Goal: Information Seeking & Learning: Learn about a topic

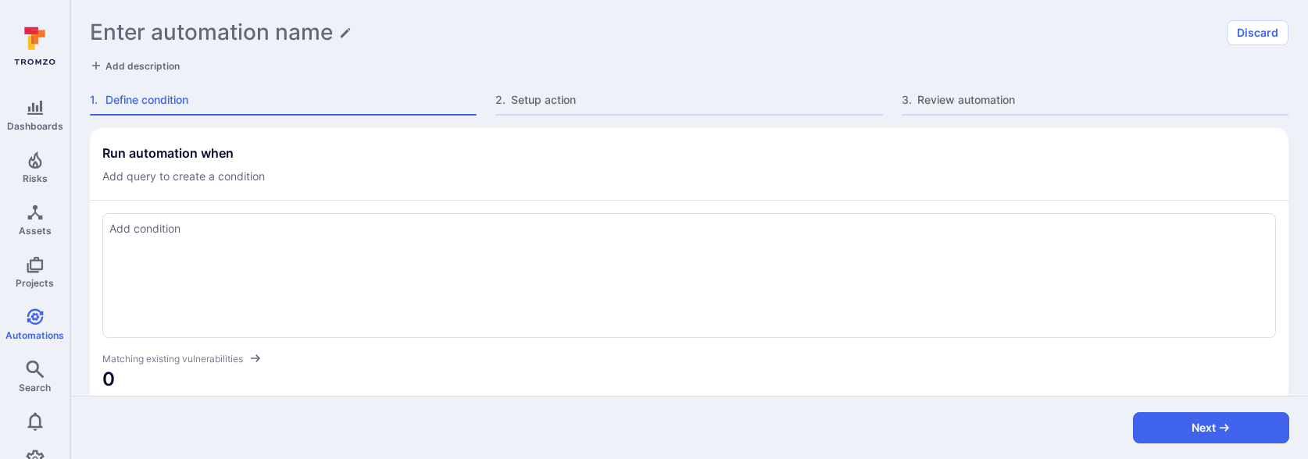
click at [383, 233] on textarea "Add condition" at bounding box center [688, 228] width 1159 height 17
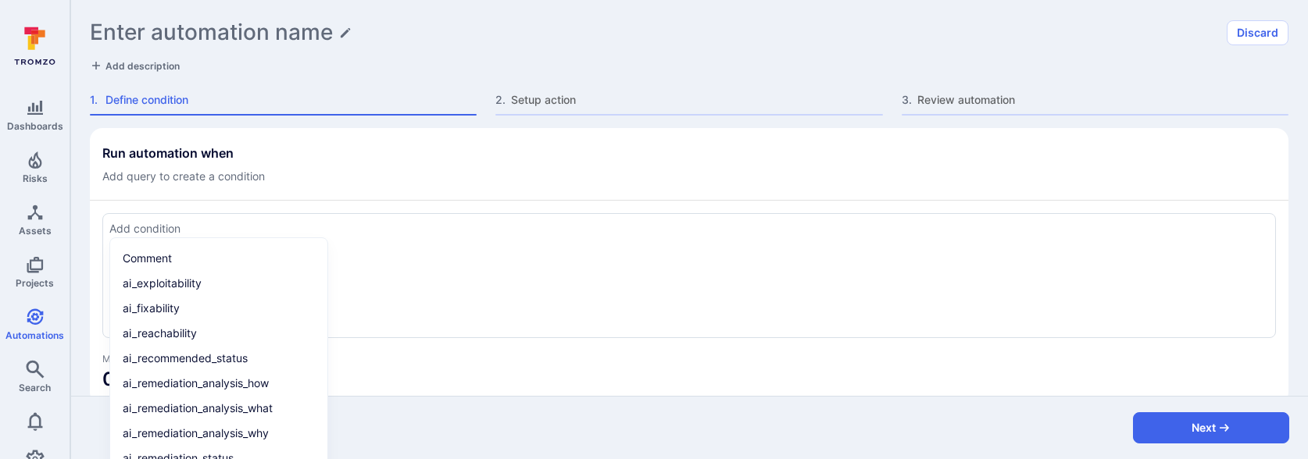
paste textarea "score > 50 and asset.type = "container image""
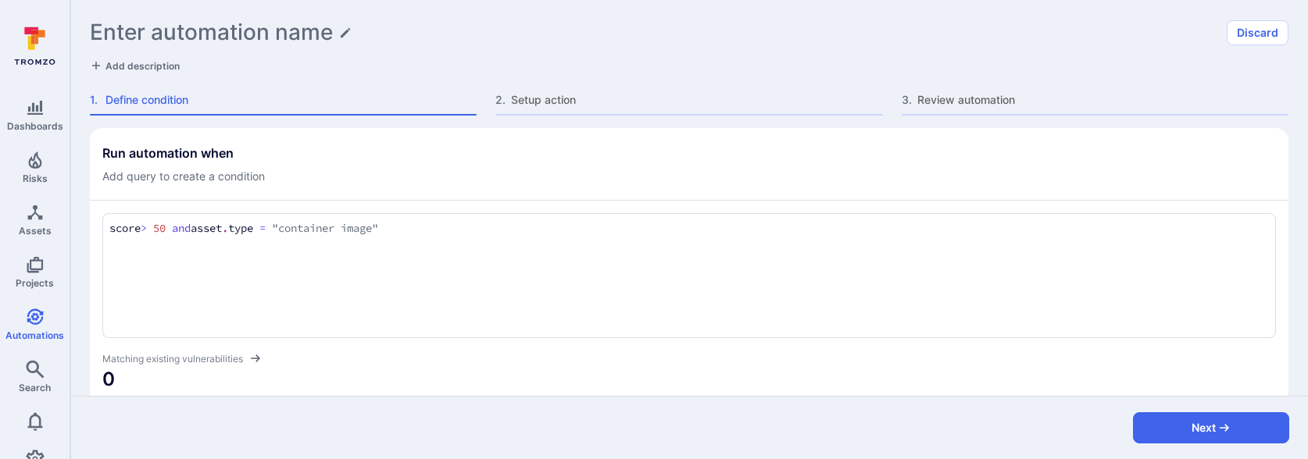
type textarea "score > 50 and asset.type = "container image""
click at [394, 166] on div "Run automation when Add query to create a condition" at bounding box center [688, 164] width 1173 height 39
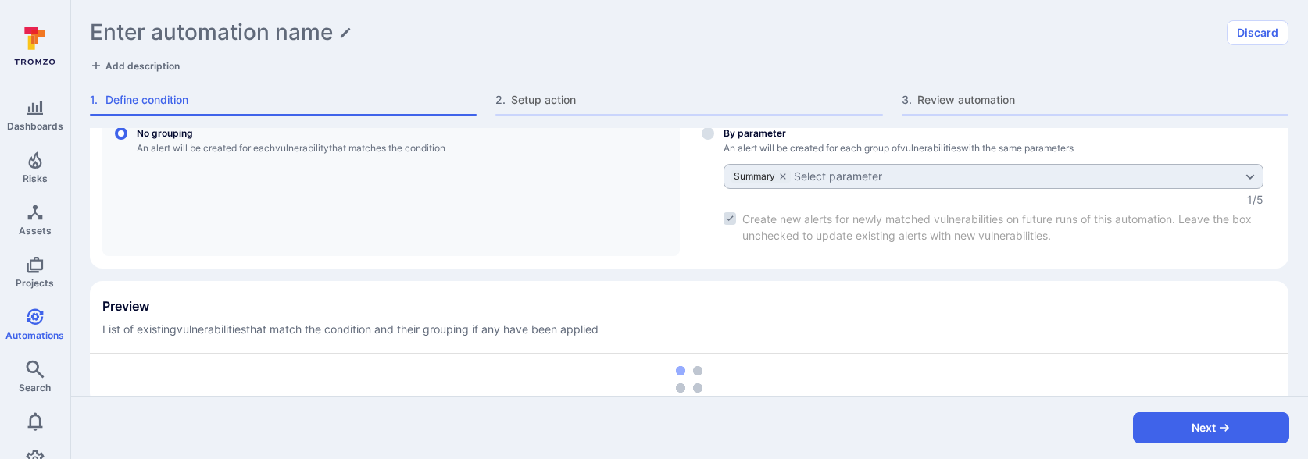
scroll to position [300, 0]
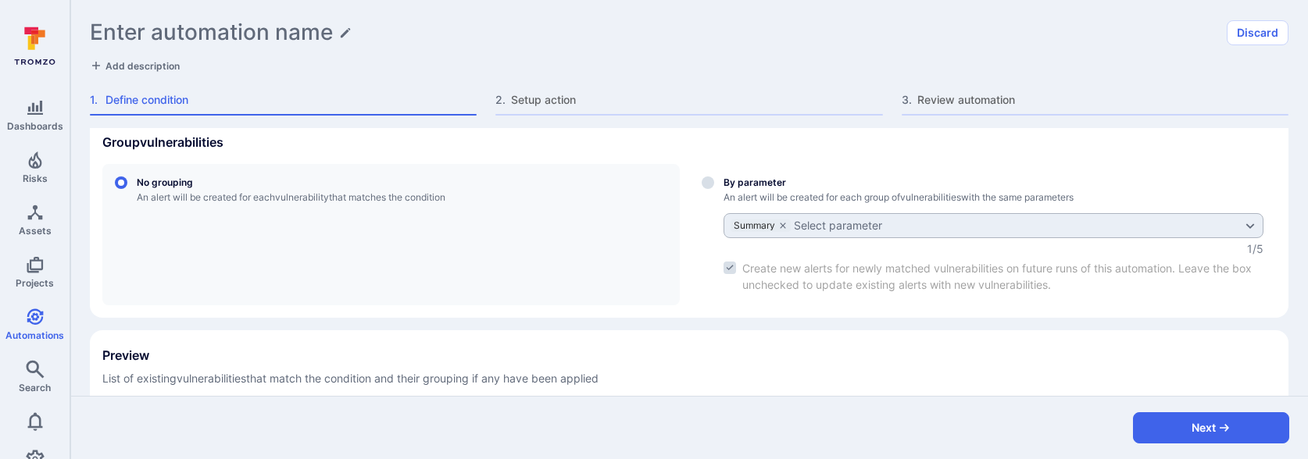
click at [715, 184] on label "By parameter An alert will be created for each group of vulnerabilities with th…" at bounding box center [982, 234] width 587 height 141
click at [714, 184] on input "By parameter An alert will be created for each group of vulnerabilities with th…" at bounding box center [707, 183] width 12 height 12
radio input "true"
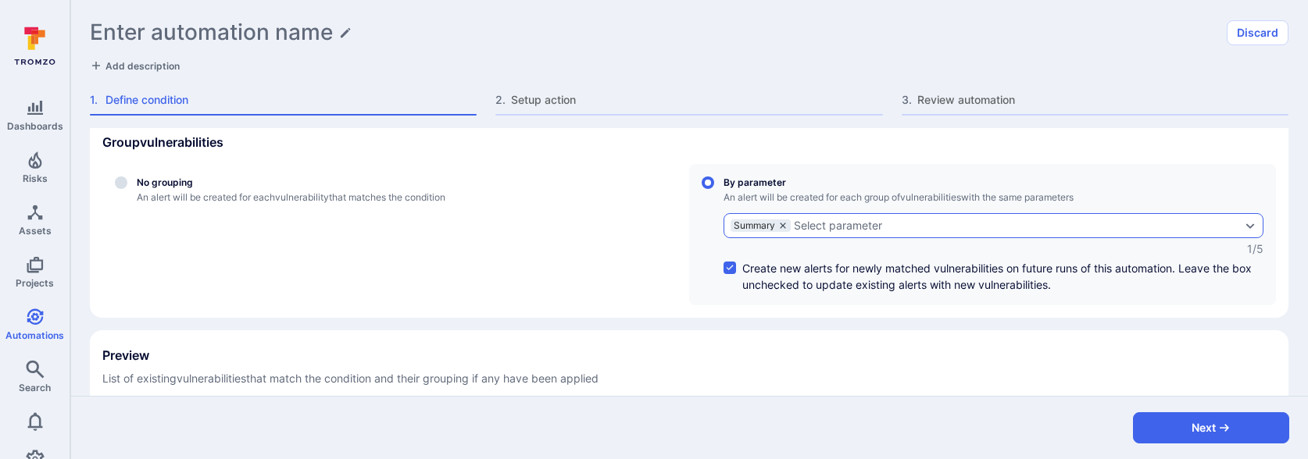
click at [783, 225] on icon "grouping parameters" at bounding box center [782, 225] width 5 height 5
click at [714, 189] on input "By parameter An alert will be created for each group of vulnerabilities with th…" at bounding box center [707, 183] width 12 height 12
click at [778, 225] on div "Select parameter" at bounding box center [774, 225] width 88 height 12
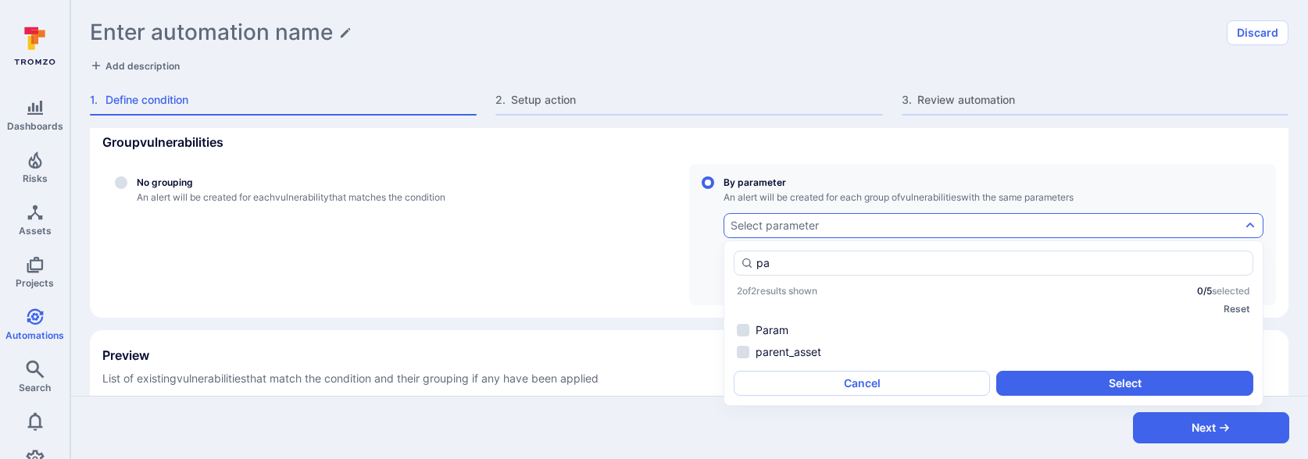
type input "p"
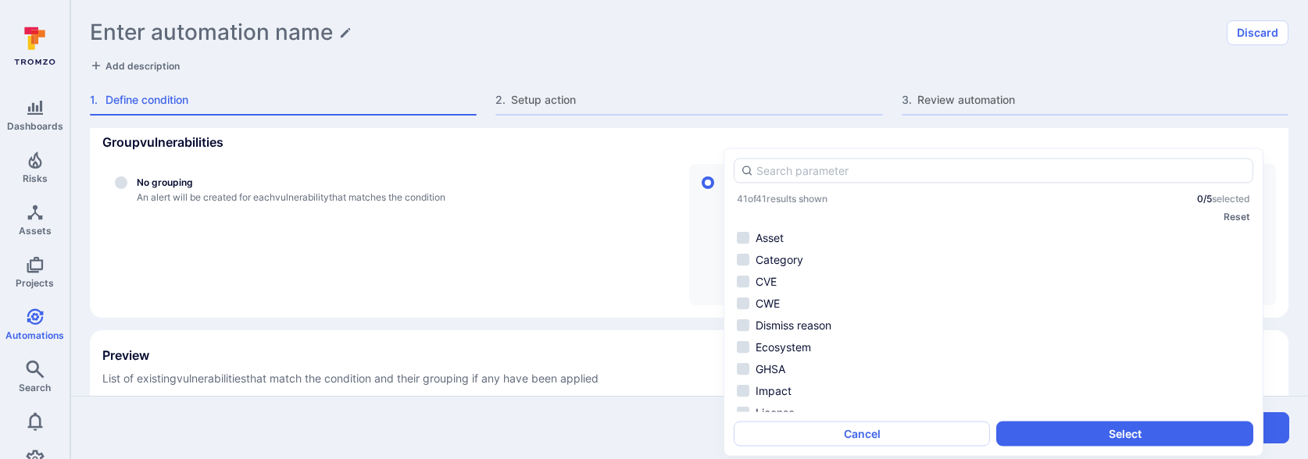
scroll to position [0, 0]
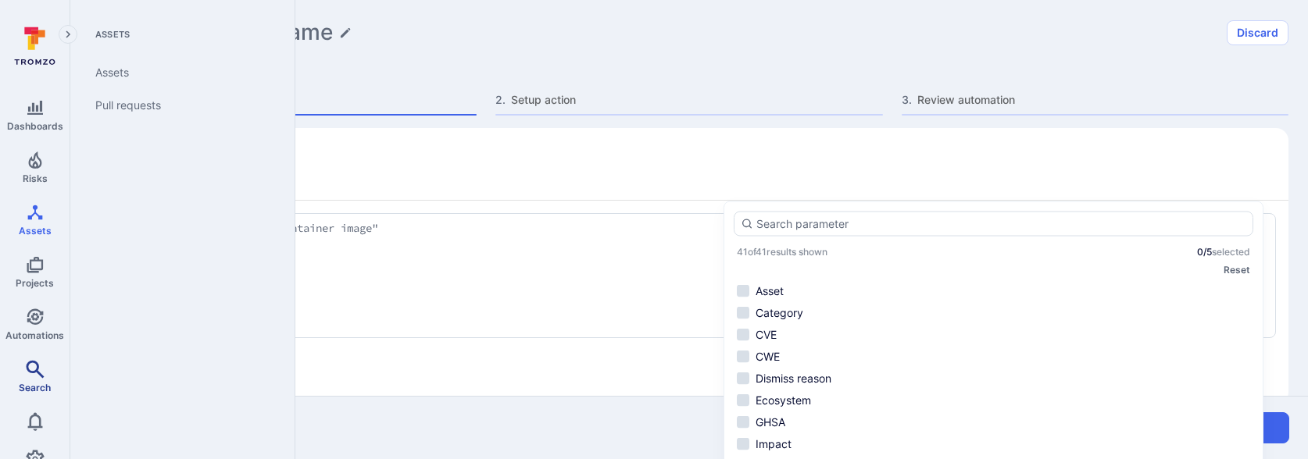
click at [25, 378] on link "Search" at bounding box center [35, 377] width 70 height 46
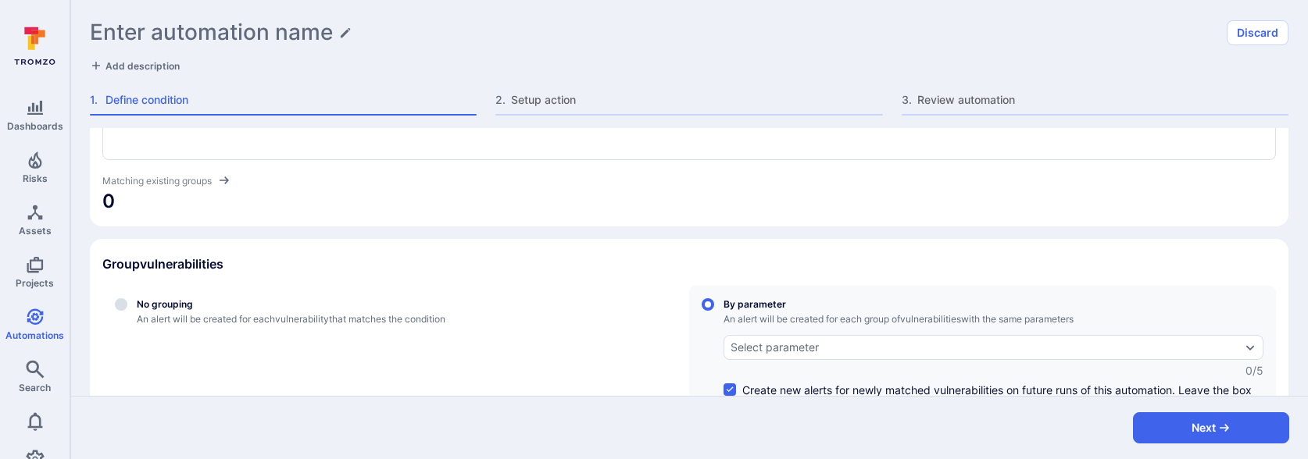
scroll to position [234, 0]
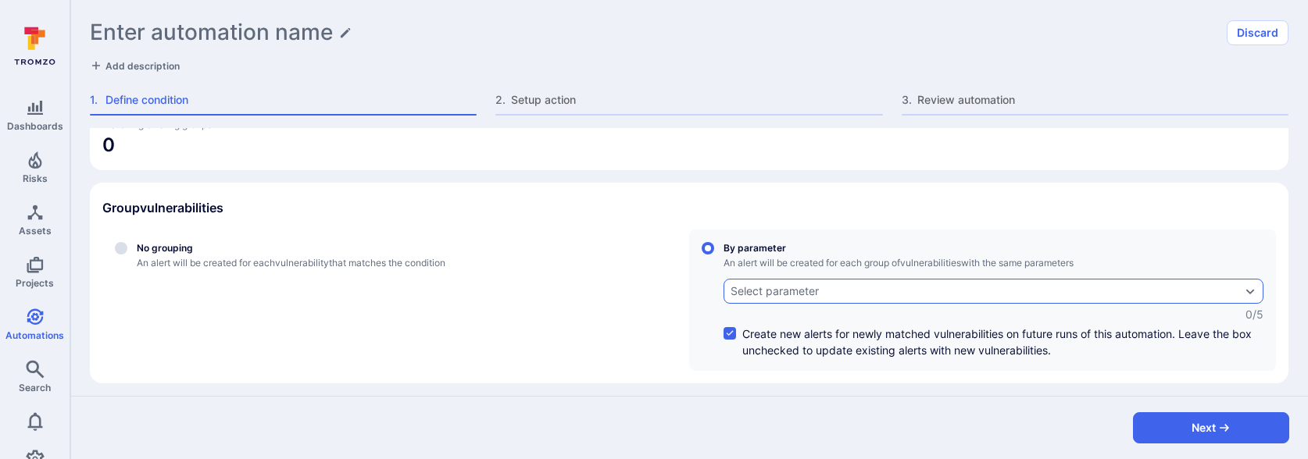
click at [761, 286] on div "Select parameter" at bounding box center [774, 291] width 88 height 12
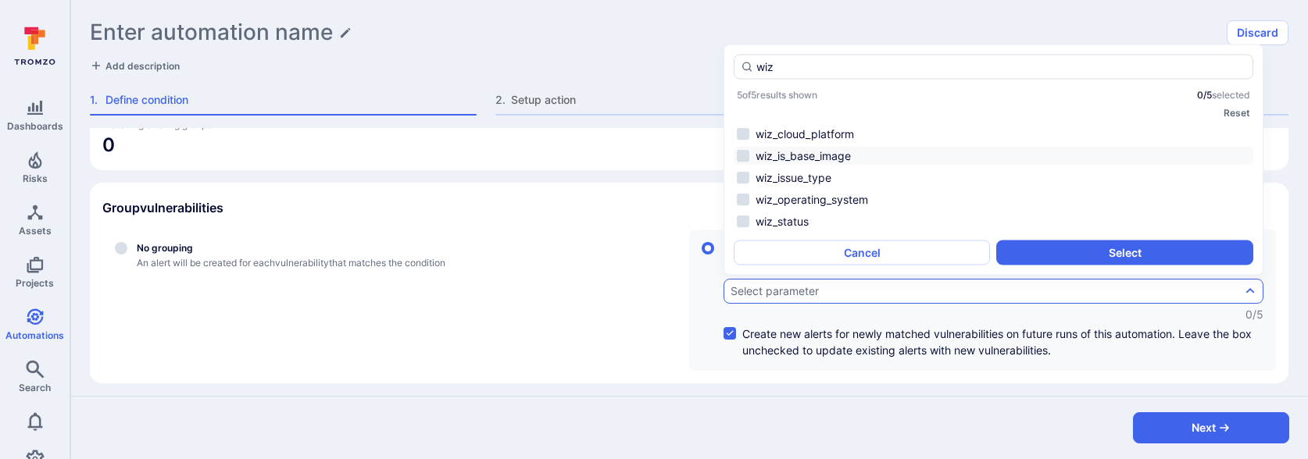
click at [856, 154] on li "wiz_is_base_image" at bounding box center [992, 156] width 519 height 19
type input "wiz"
click at [1036, 251] on button "Select" at bounding box center [1124, 253] width 256 height 25
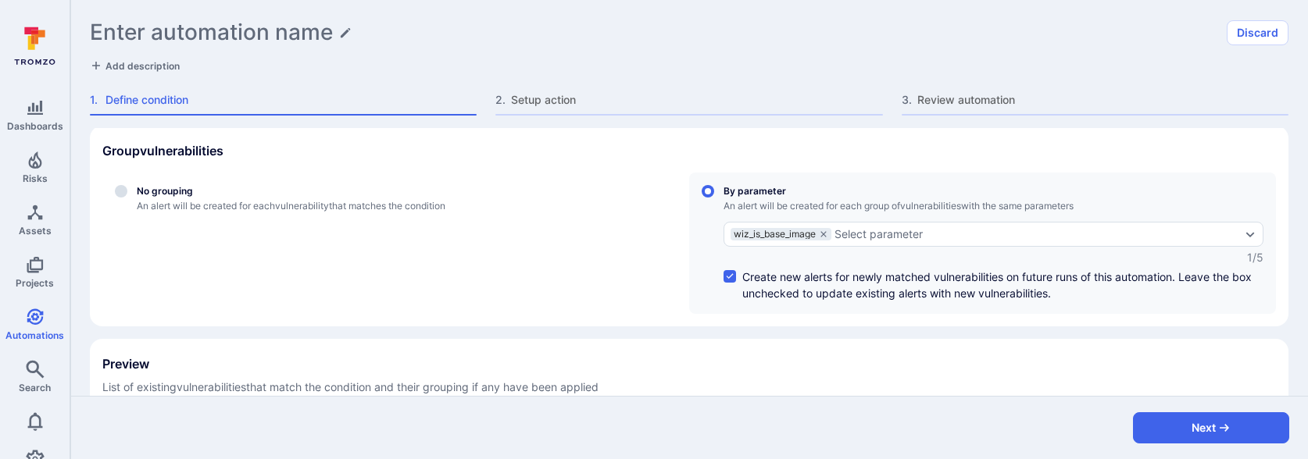
scroll to position [377, 0]
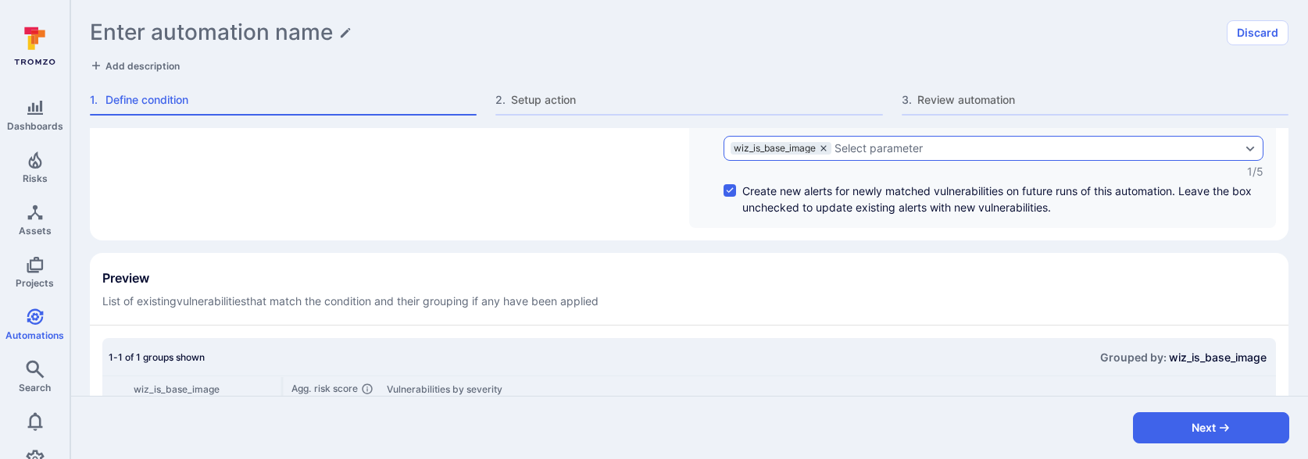
click at [826, 146] on icon "grouping parameters" at bounding box center [822, 147] width 5 height 5
click at [714, 112] on input "By parameter An alert will be created for each group of vulnerabilities with th…" at bounding box center [707, 105] width 12 height 12
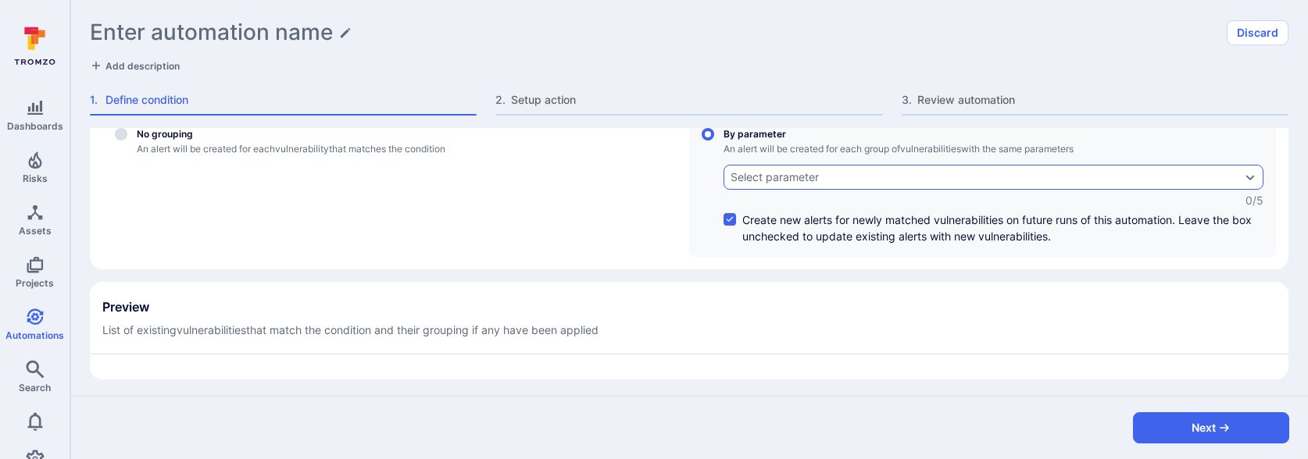
scroll to position [92, 0]
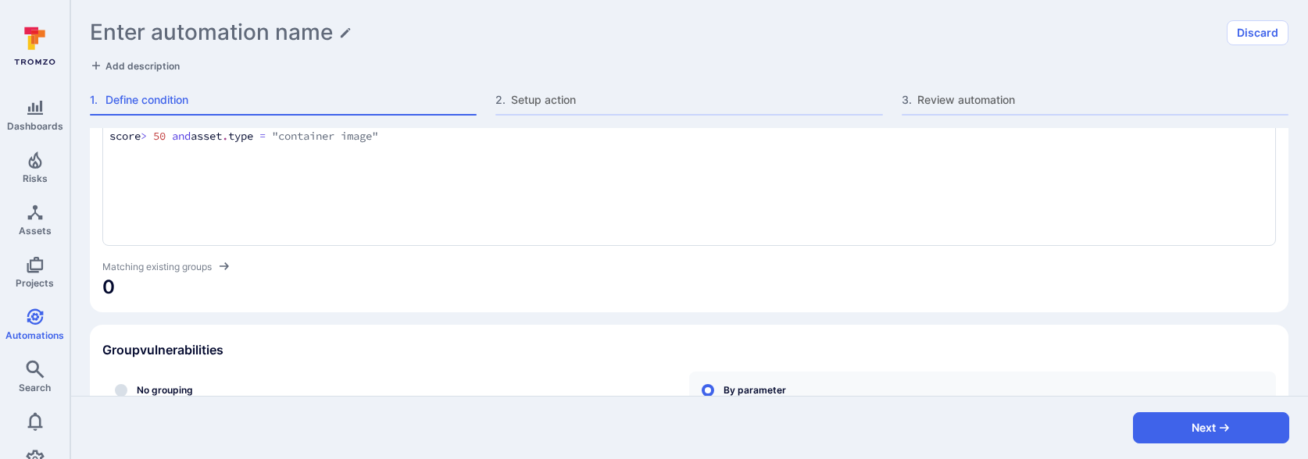
click at [676, 193] on div "score > 50 and asset.type = "container image" score > 50 and asset . type = "co…" at bounding box center [688, 183] width 1173 height 125
click at [286, 170] on li "wiz _is_base_image" at bounding box center [219, 166] width 198 height 22
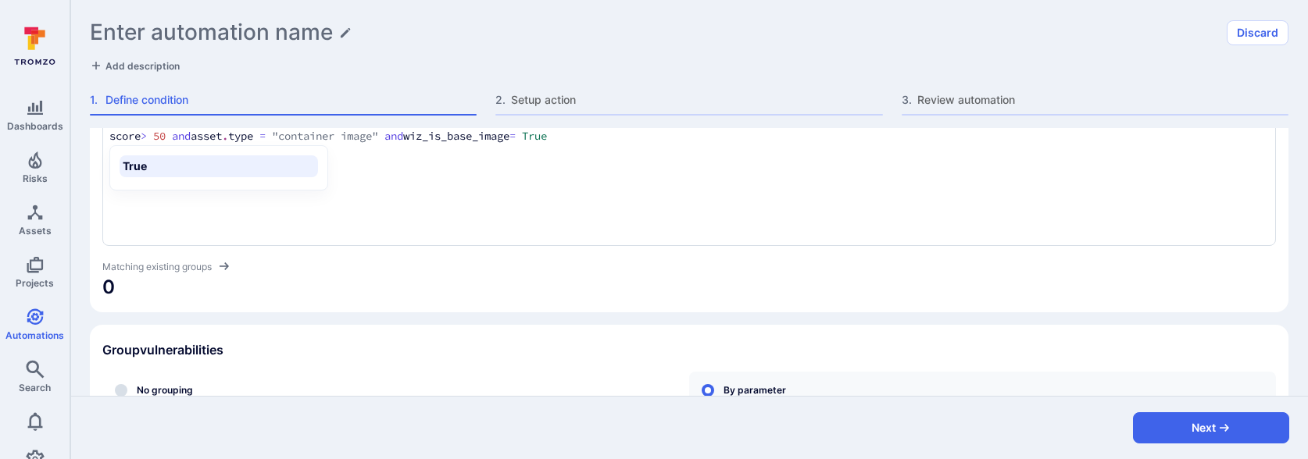
click at [419, 202] on div "score > 50 and asset.type = "container image" and wiz_is_base_image = True scor…" at bounding box center [688, 183] width 1173 height 125
click at [205, 136] on textarea "score > 50 and asset.type = "container image" and wiz_is_base_image = True" at bounding box center [688, 136] width 1159 height 17
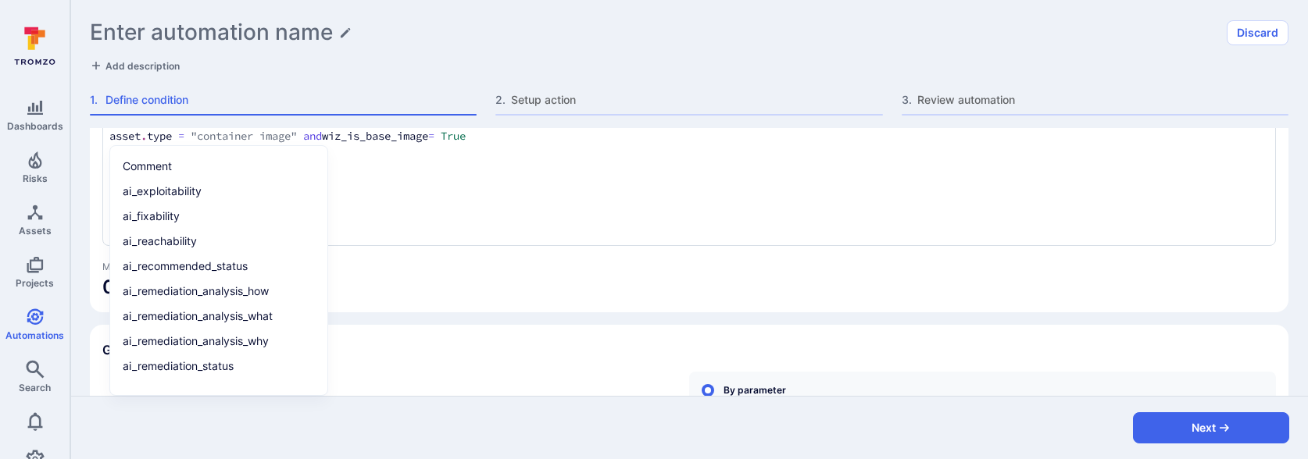
type textarea "asset.type = "container image" and wiz_is_base_image = True"
click at [455, 195] on div "asset.type = "container image" and wiz_is_base_image = True asset . type = "con…" at bounding box center [688, 183] width 1173 height 125
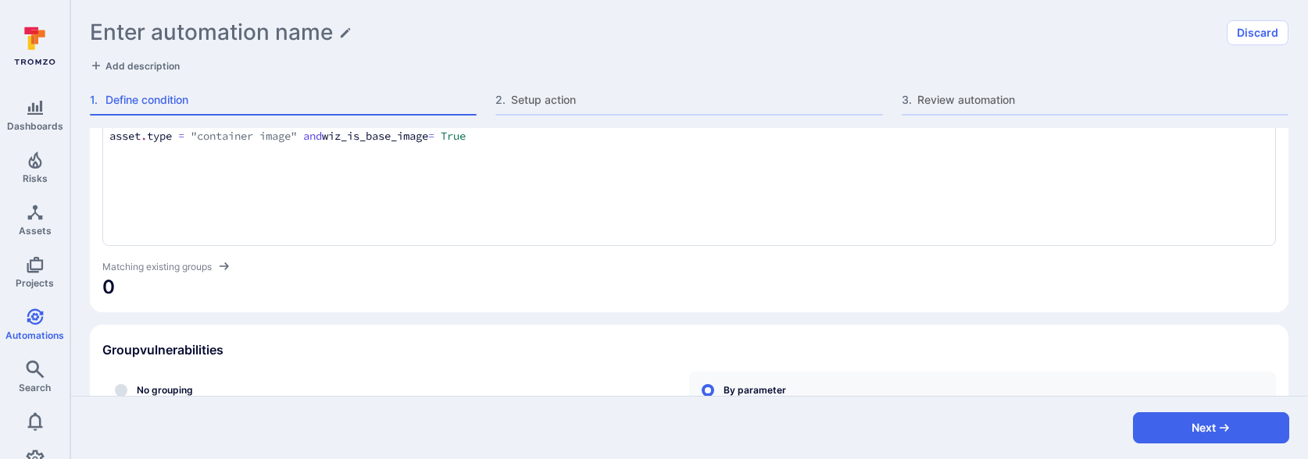
click at [498, 275] on span "0" at bounding box center [688, 287] width 1173 height 25
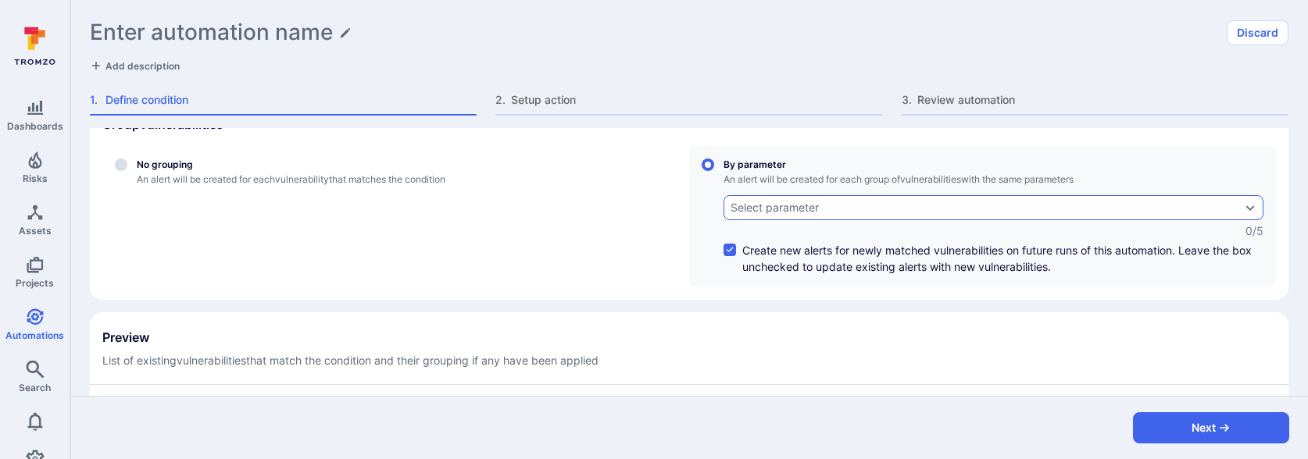
scroll to position [351, 0]
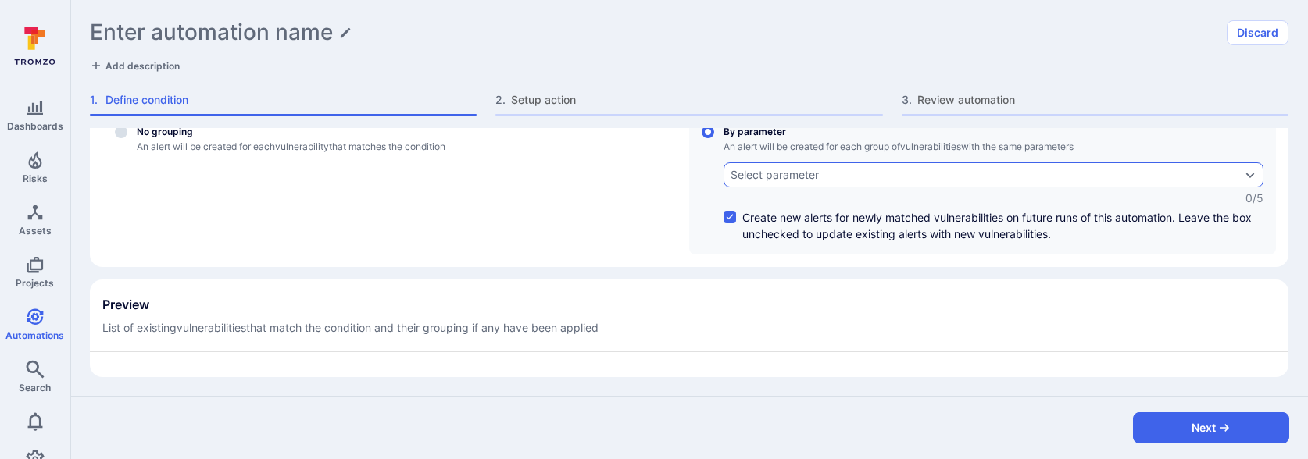
click at [204, 187] on label "No grouping An alert will be created for each vulnerability that matches the co…" at bounding box center [390, 183] width 577 height 141
click at [127, 138] on input "No grouping An alert will be created for each vulnerability that matches the co…" at bounding box center [121, 132] width 12 height 12
radio input "true"
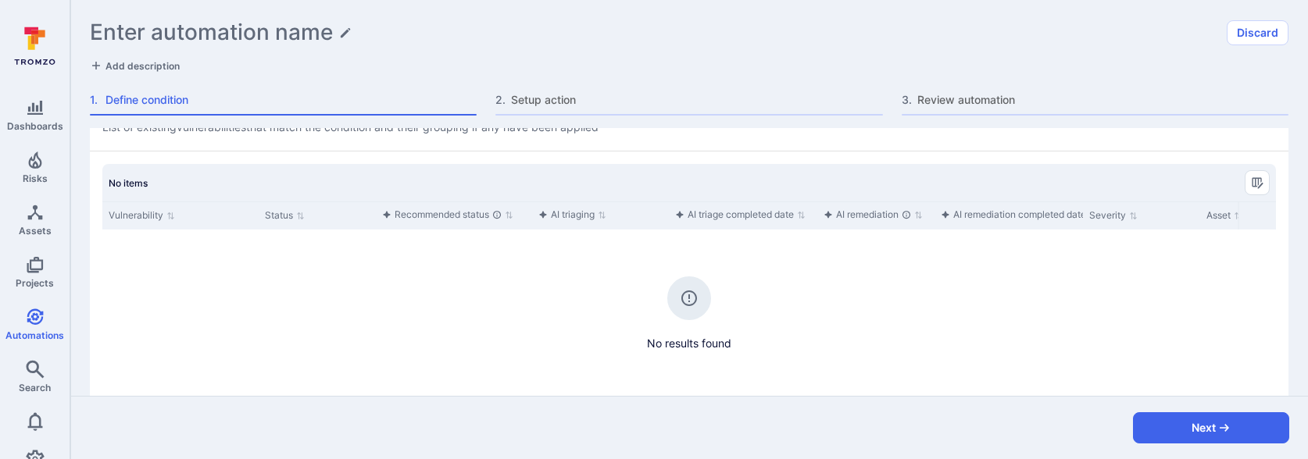
scroll to position [0, 0]
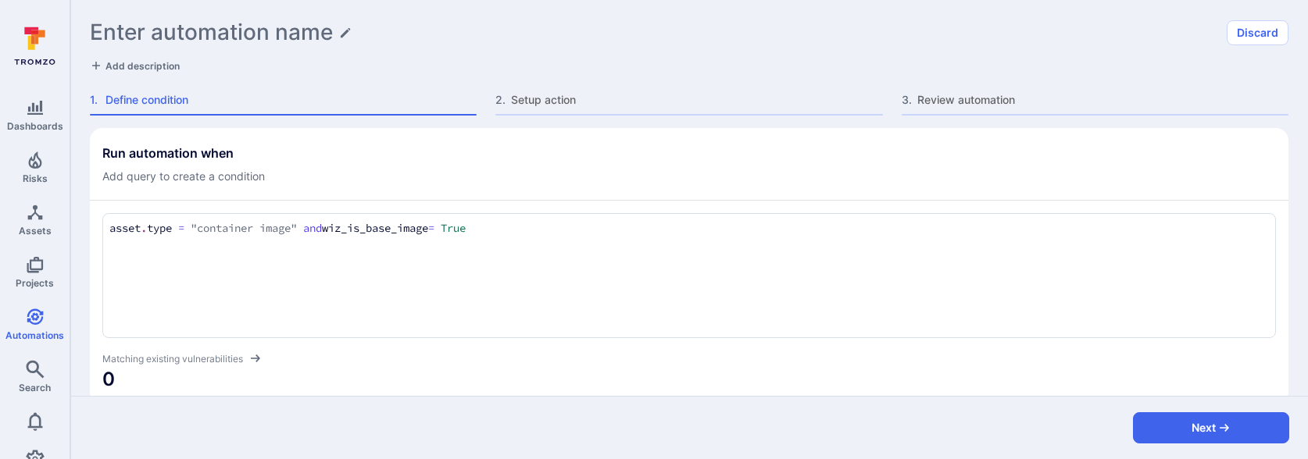
click at [339, 225] on textarea "asset.type = "container image" and wiz_is_base_image = True" at bounding box center [688, 228] width 1159 height 17
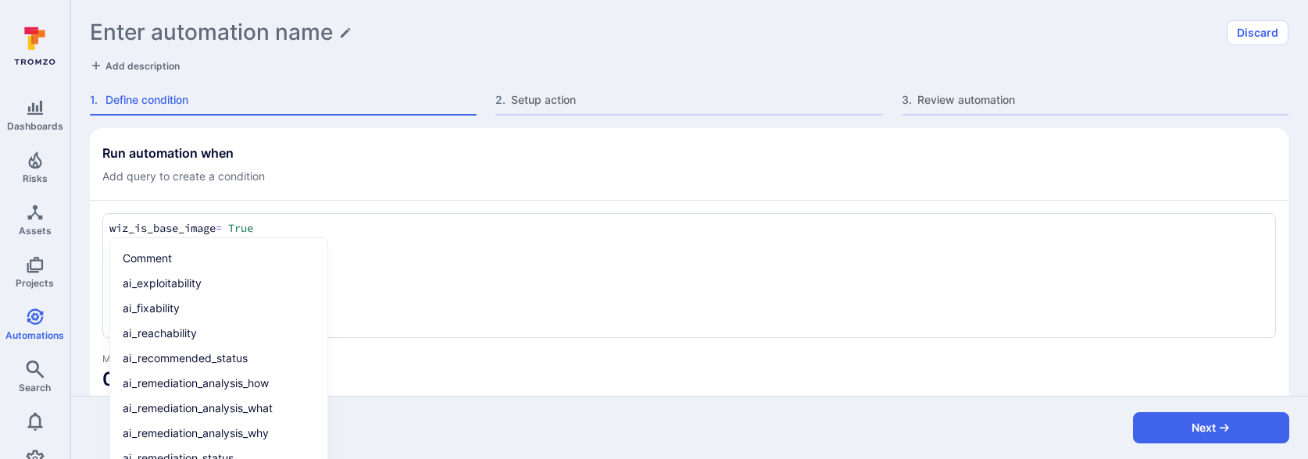
type textarea "wiz_is_base_image = True"
click at [462, 386] on span "0" at bounding box center [688, 379] width 1173 height 25
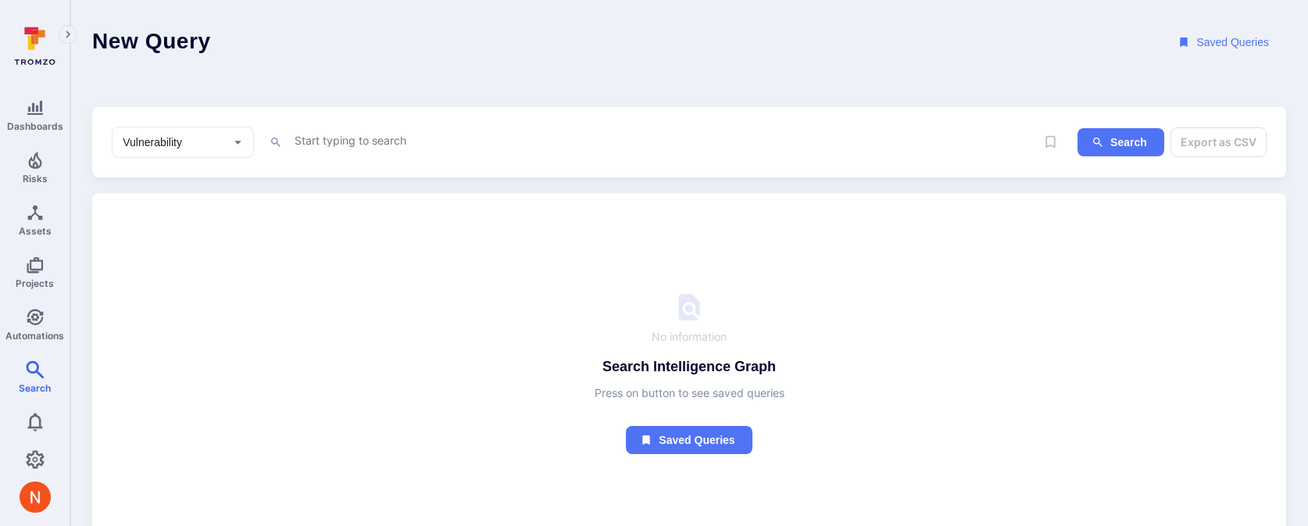
click at [360, 142] on textarea "Intelligence Graph search area" at bounding box center [664, 140] width 742 height 20
click at [375, 170] on li "wiz _is_base_image" at bounding box center [402, 171] width 198 height 22
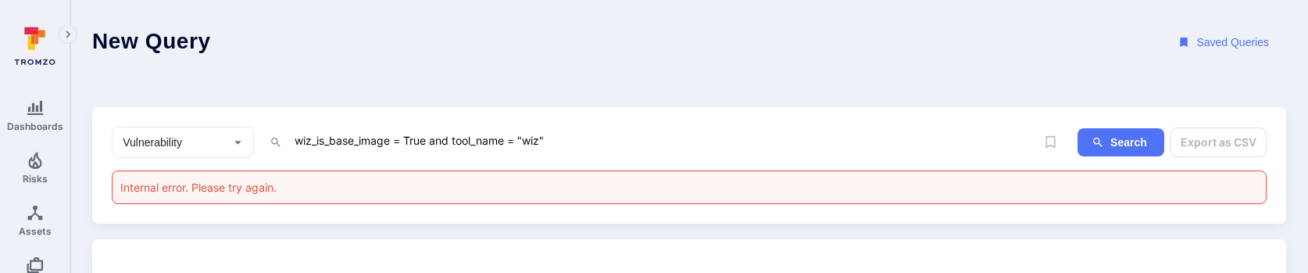
drag, startPoint x: 432, startPoint y: 138, endPoint x: 648, endPoint y: 144, distance: 215.6
click at [648, 144] on textarea "wiz_is_base_image = True and tool_name = "wiz"" at bounding box center [664, 140] width 742 height 20
click at [458, 132] on textarea "wiz_is_base_image = True" at bounding box center [664, 140] width 742 height 20
click at [327, 132] on textarea "wiz_is_base_image = True" at bounding box center [664, 140] width 742 height 20
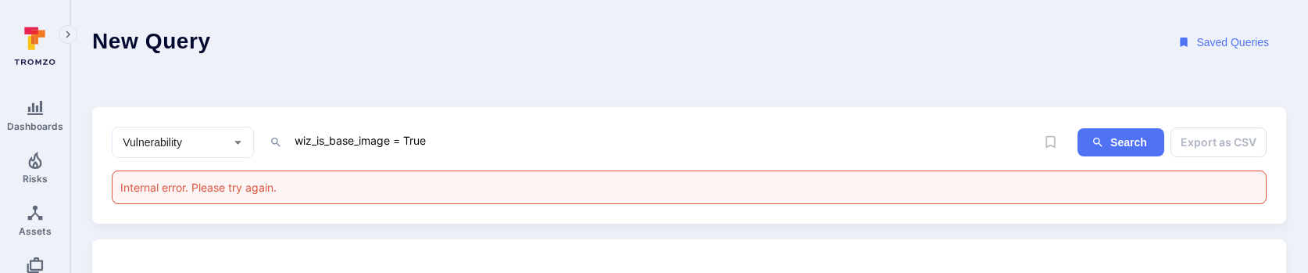
click at [327, 132] on textarea "wiz_is_base_image = True" at bounding box center [664, 140] width 742 height 20
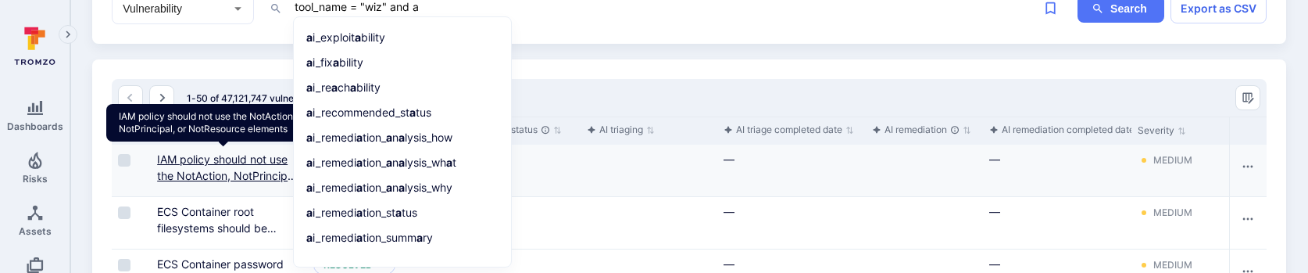
scroll to position [133, 0]
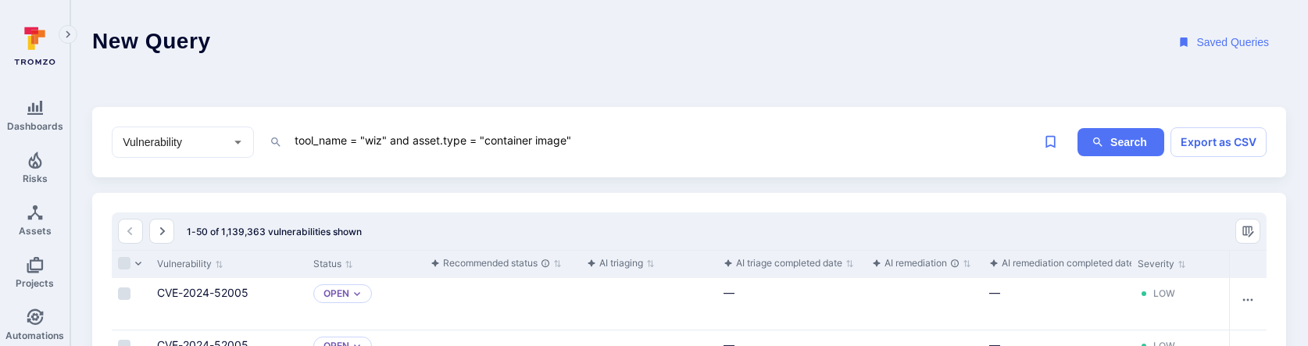
drag, startPoint x: 392, startPoint y: 137, endPoint x: 290, endPoint y: 132, distance: 102.5
click at [290, 132] on div "tool_name = "wiz" and asset.type = "container image" x" at bounding box center [651, 141] width 765 height 23
click at [233, 288] on link "CVE-2024-52005" at bounding box center [202, 292] width 91 height 13
click at [605, 139] on textarea "tool_name = "wiz" and asset.type = "container image"" at bounding box center [664, 140] width 742 height 20
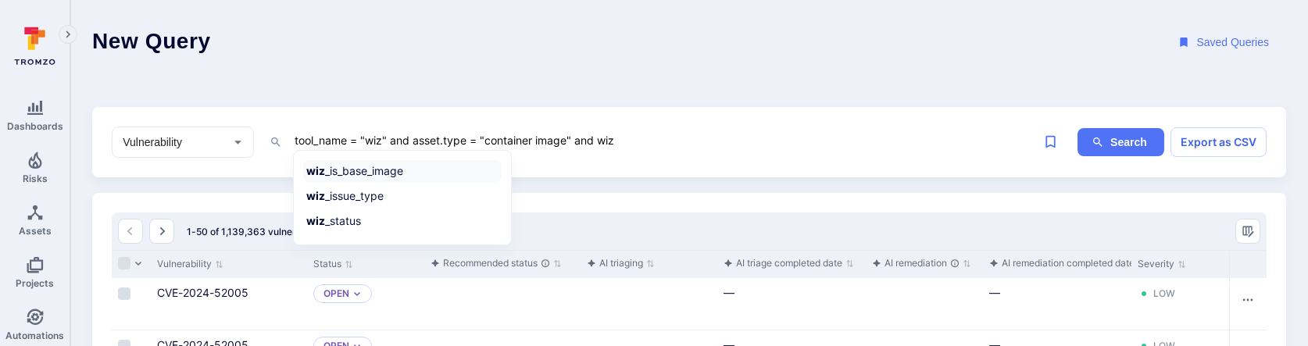
click at [469, 166] on li "wiz _is_base_image" at bounding box center [402, 171] width 198 height 22
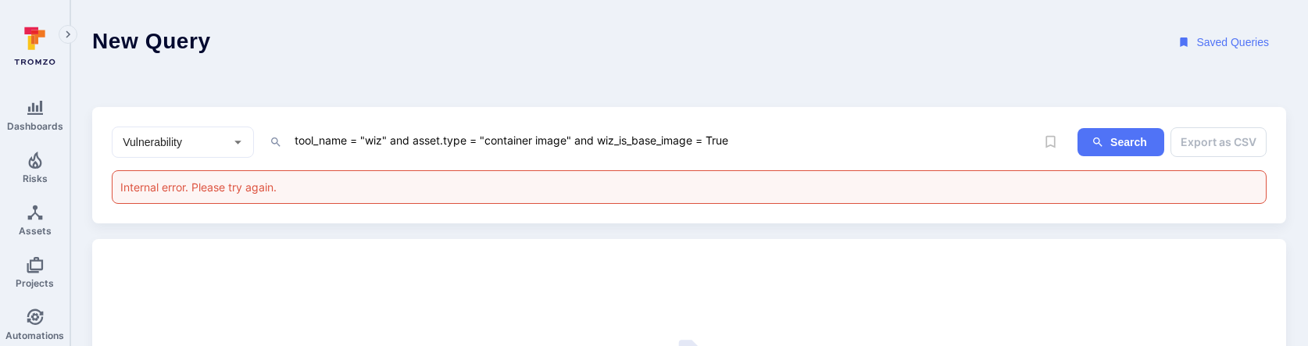
drag, startPoint x: 701, startPoint y: 137, endPoint x: 807, endPoint y: 136, distance: 106.2
click at [807, 137] on textarea "tool_name = "wiz" and asset.type = "container image" and wiz_is_base_image = Tr…" at bounding box center [664, 140] width 742 height 20
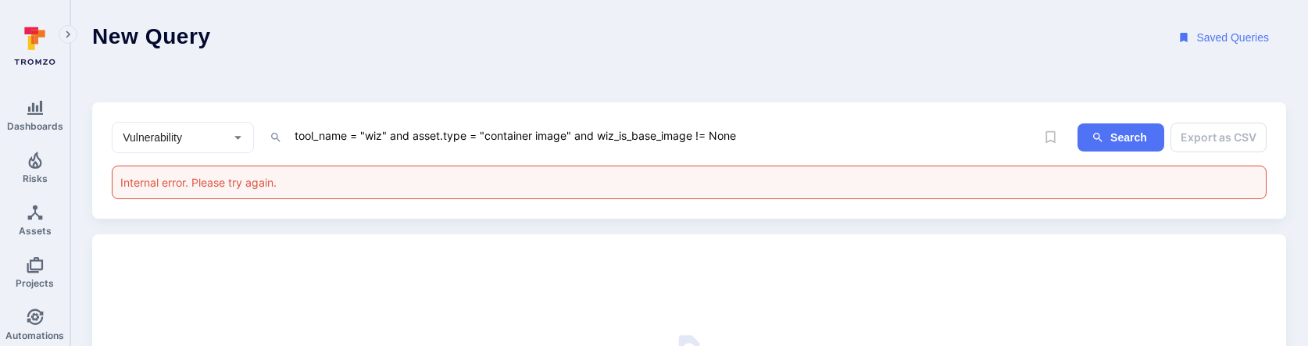
drag, startPoint x: 576, startPoint y: 134, endPoint x: 825, endPoint y: 130, distance: 248.4
click at [823, 132] on textarea "tool_name = "wiz" and asset.type = "container image" and wiz_is_base_image != N…" at bounding box center [664, 136] width 742 height 20
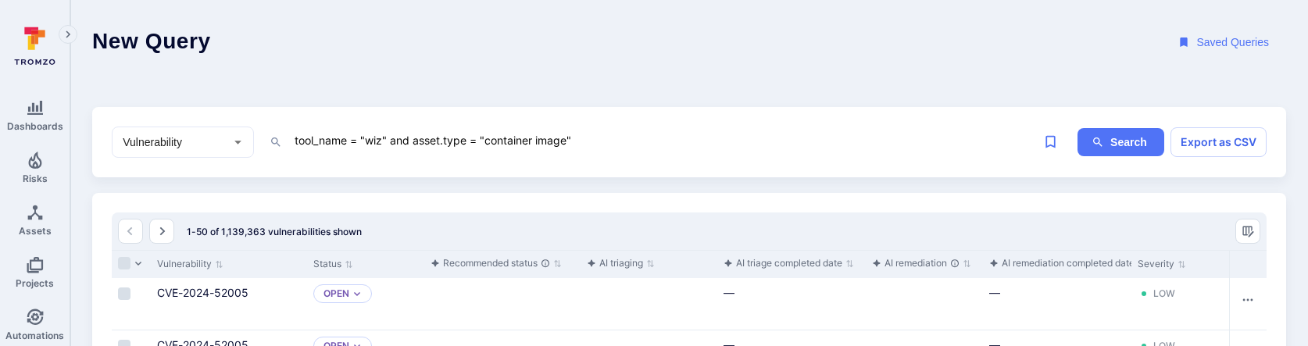
click at [310, 136] on textarea "tool_name = "wiz" and asset.type = "container image"" at bounding box center [664, 140] width 742 height 20
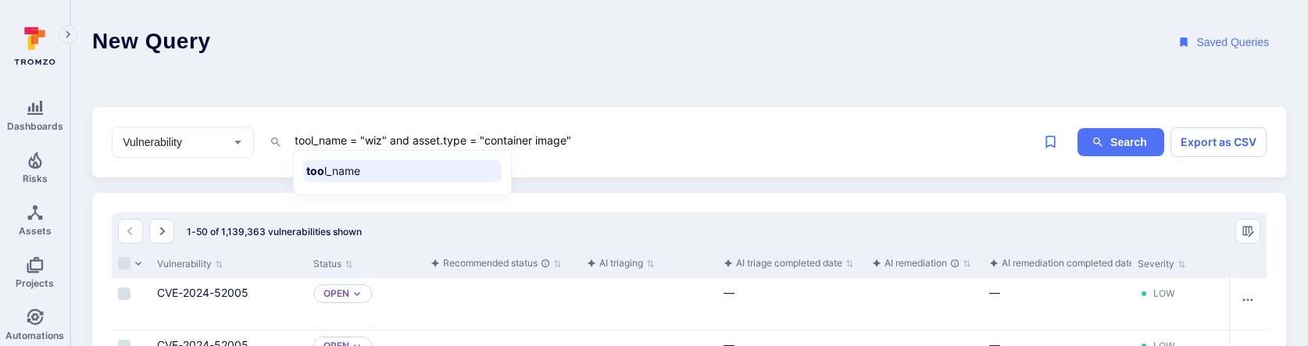
click at [310, 136] on textarea "tool_name = "wiz" and asset.type = "container image"" at bounding box center [664, 140] width 742 height 20
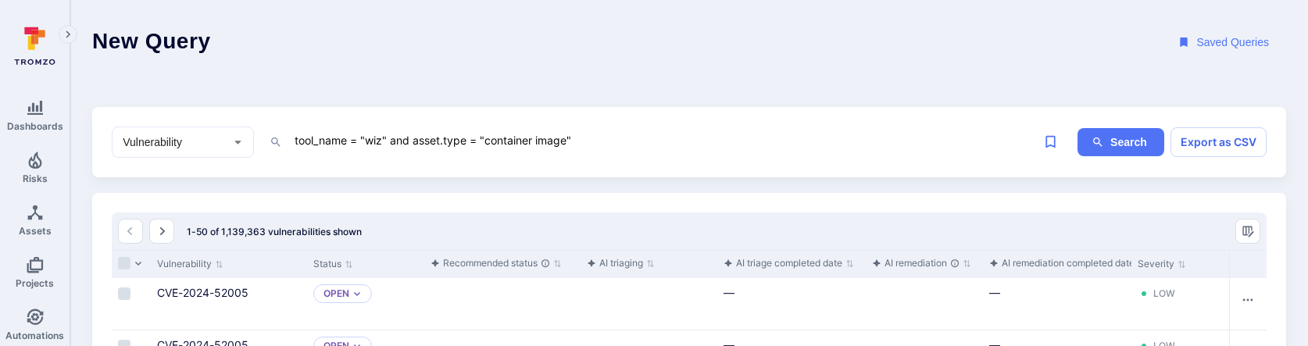
click at [310, 136] on textarea "tool_name = "wiz" and asset.type = "container image"" at bounding box center [664, 140] width 742 height 20
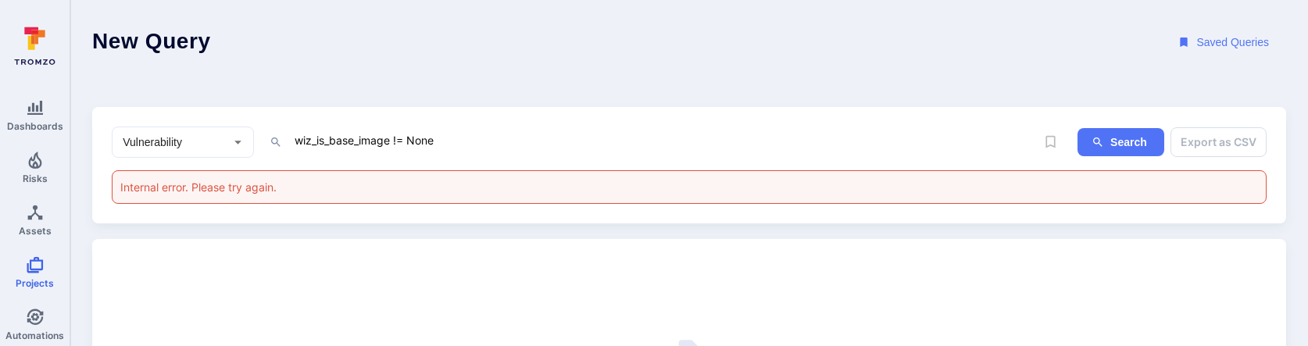
drag, startPoint x: 303, startPoint y: 137, endPoint x: 519, endPoint y: 144, distance: 216.5
click at [520, 144] on textarea "wiz_is_base_image != None" at bounding box center [664, 140] width 742 height 20
type textarea "w"
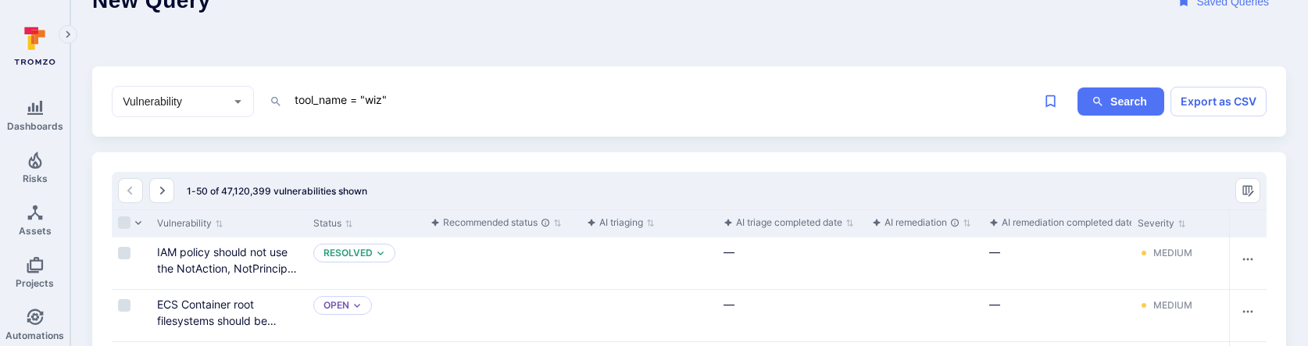
scroll to position [63, 0]
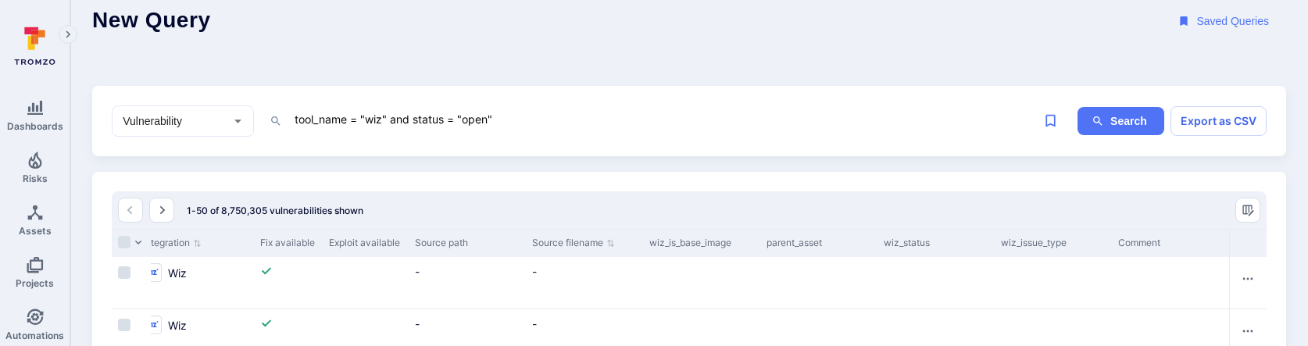
scroll to position [23, 0]
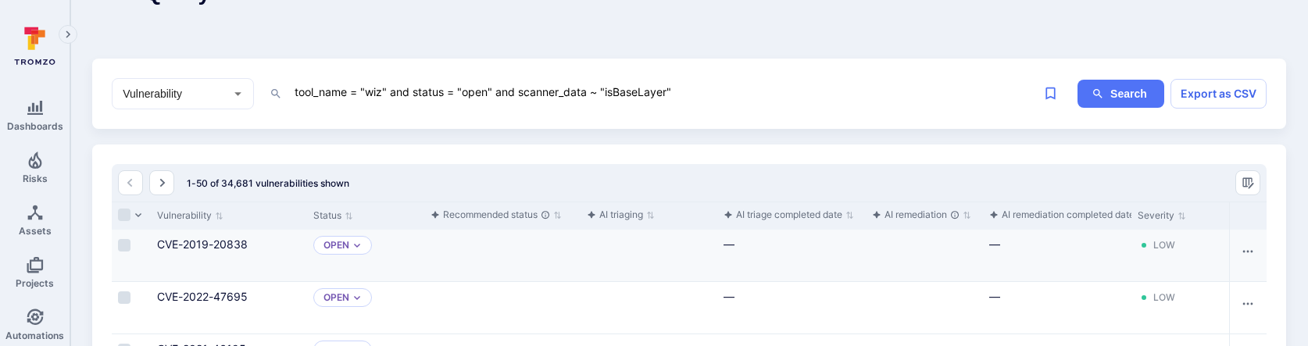
scroll to position [45, 0]
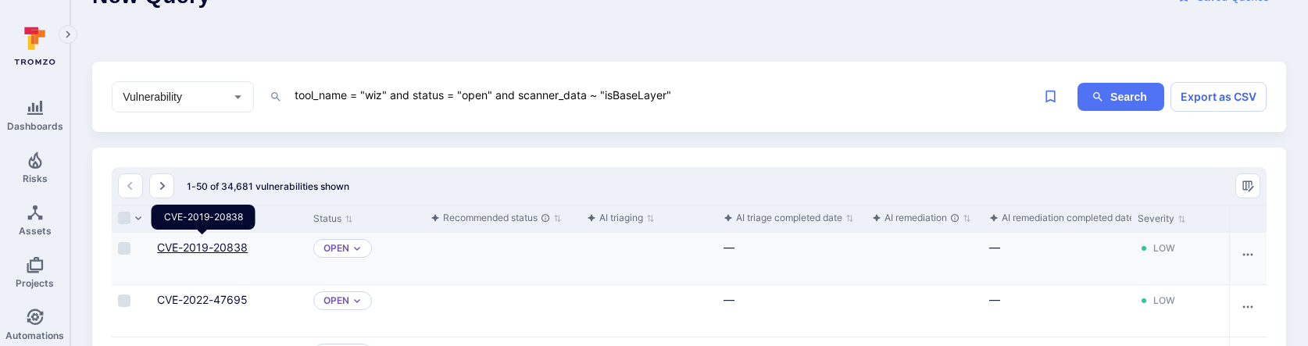
type textarea "tool_name = "wiz" and status = "open" and scanner_data ~ "isBaseLayer""
click at [231, 247] on link "CVE-2019-20838" at bounding box center [202, 247] width 91 height 13
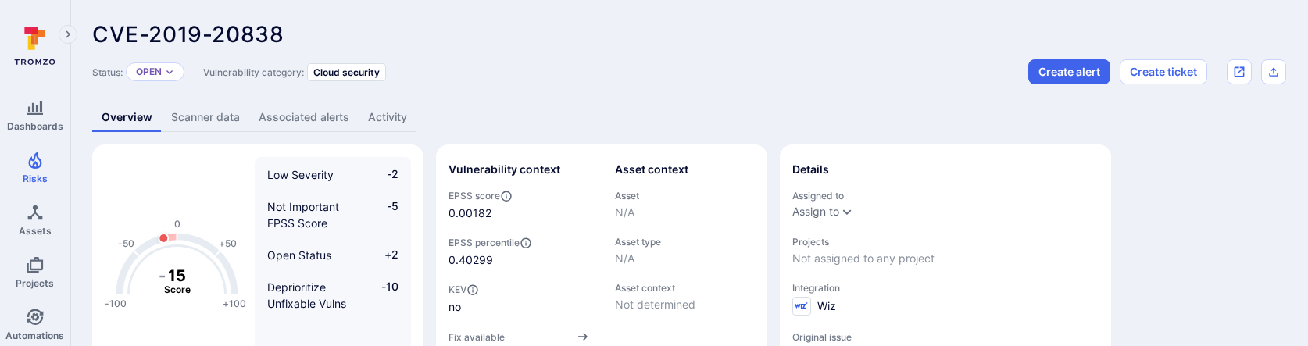
click at [172, 103] on link "Scanner data" at bounding box center [205, 117] width 87 height 29
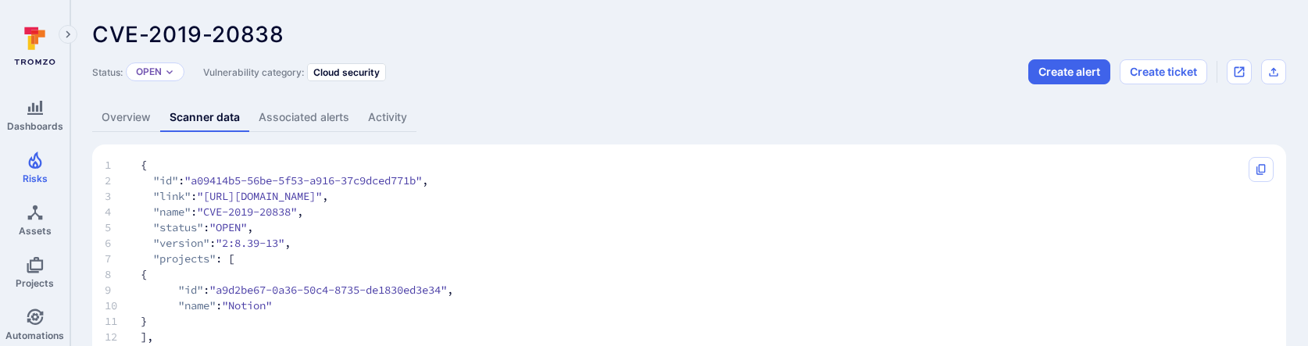
click at [117, 120] on link "Overview" at bounding box center [126, 117] width 68 height 29
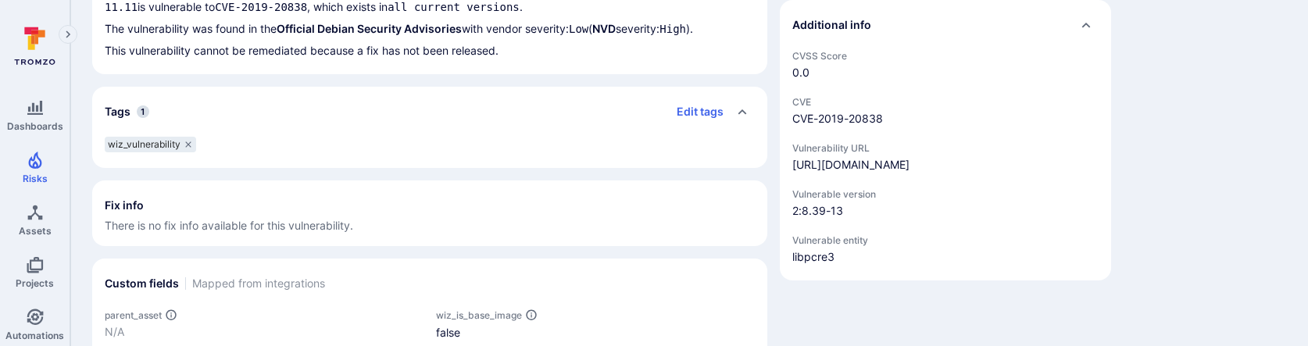
scroll to position [655, 0]
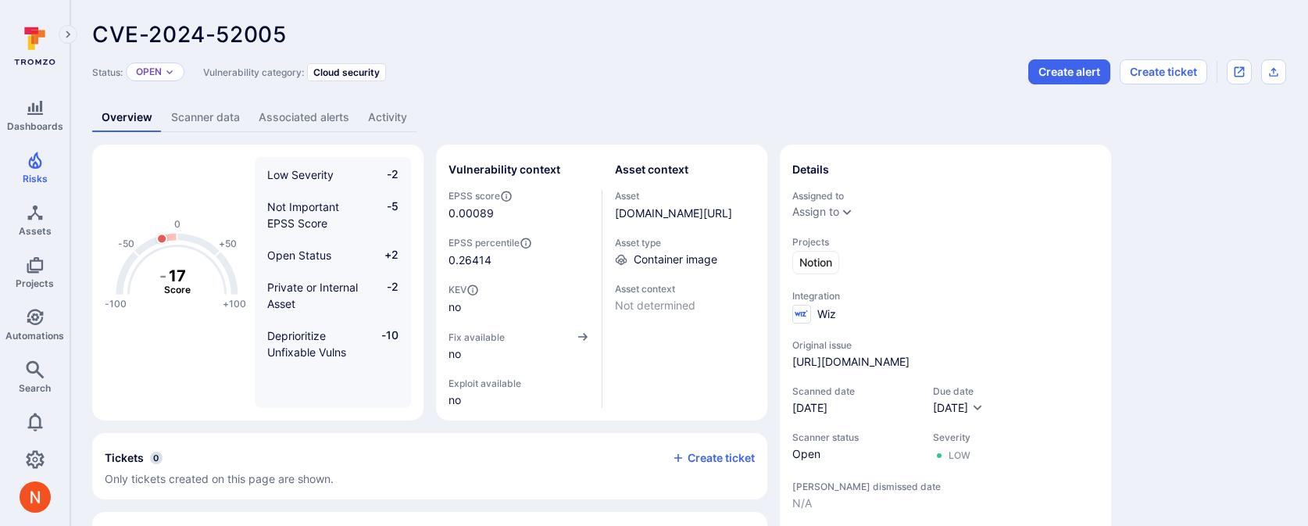
click at [212, 111] on link "Scanner data" at bounding box center [205, 117] width 87 height 29
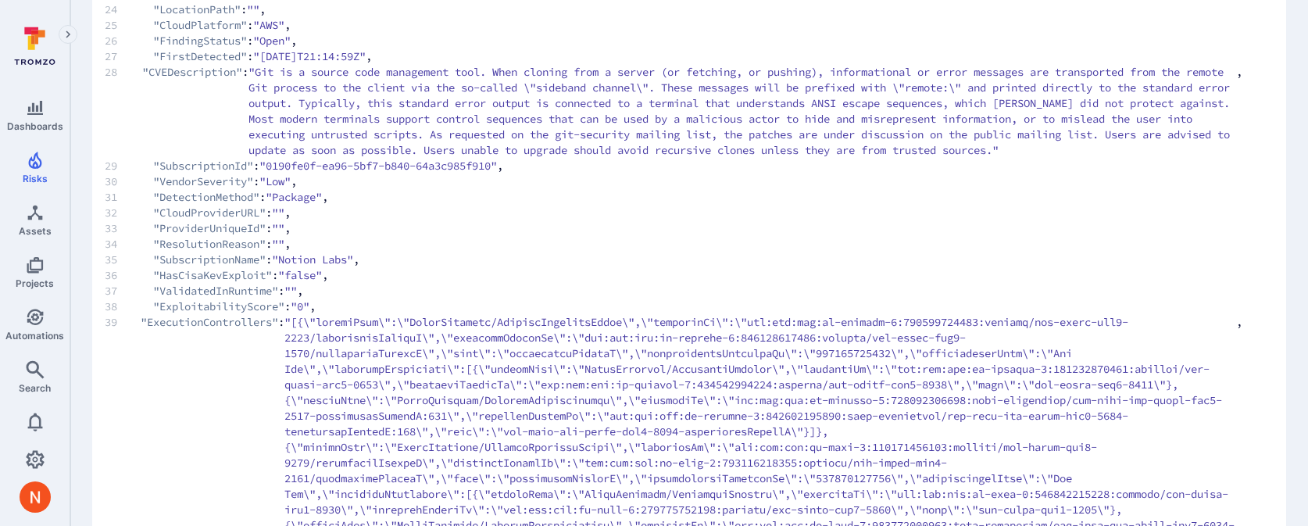
scroll to position [547, 0]
click at [595, 125] on span ""Git is a source code management tool. When cloning from a server (or fetching,…" at bounding box center [741, 110] width 987 height 94
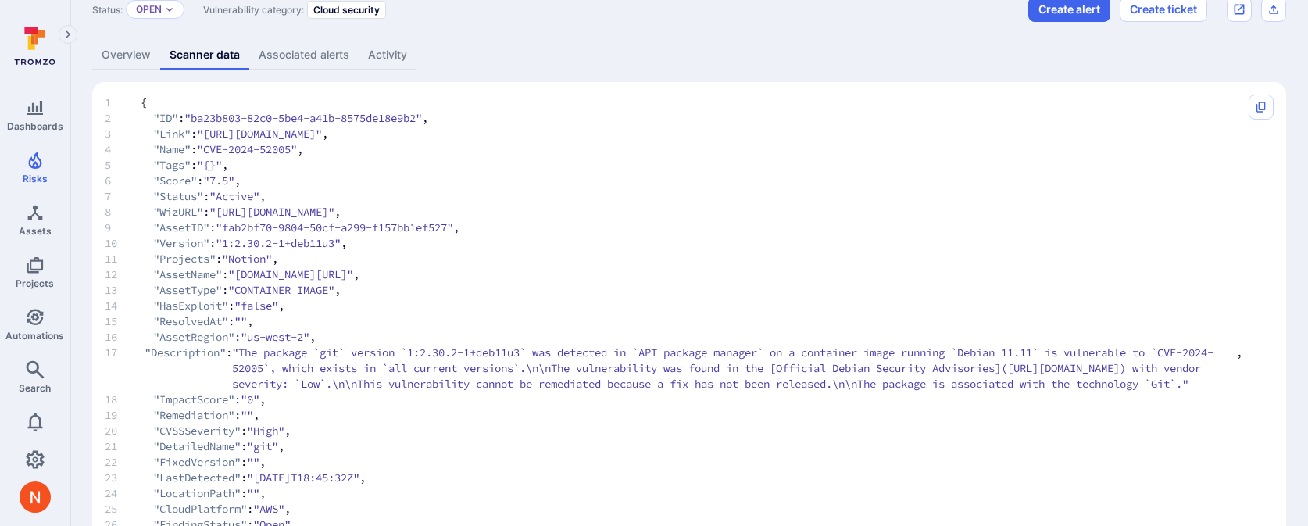
scroll to position [58, 0]
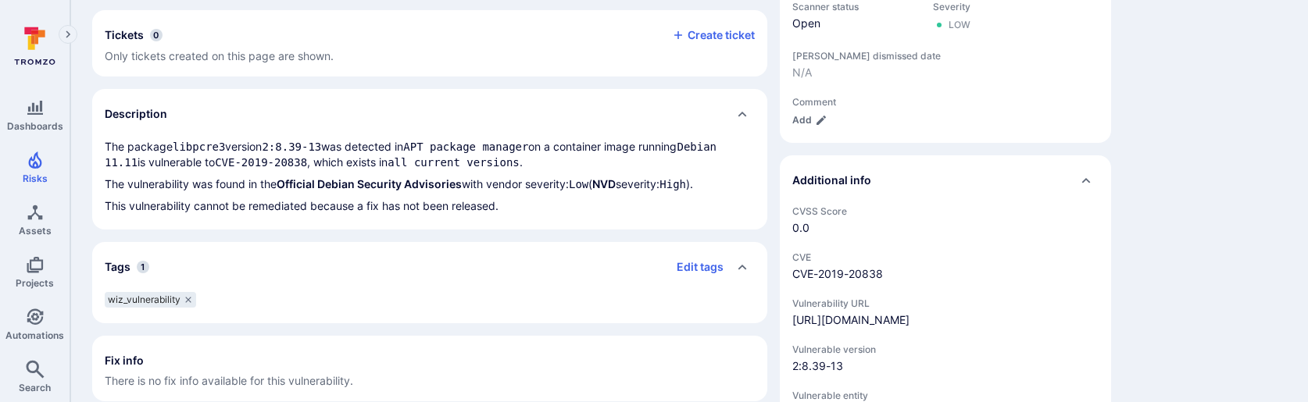
scroll to position [599, 0]
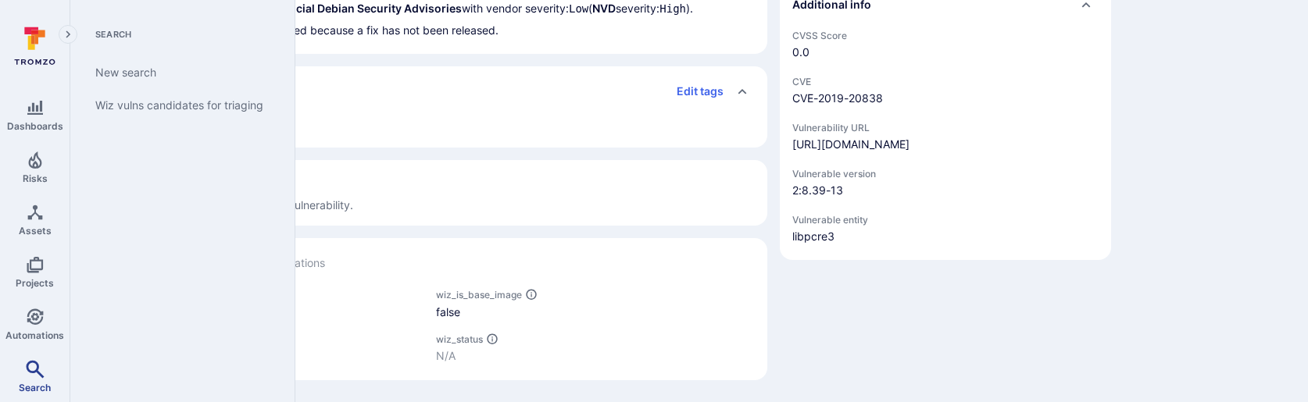
click at [32, 376] on link "Search" at bounding box center [35, 377] width 70 height 46
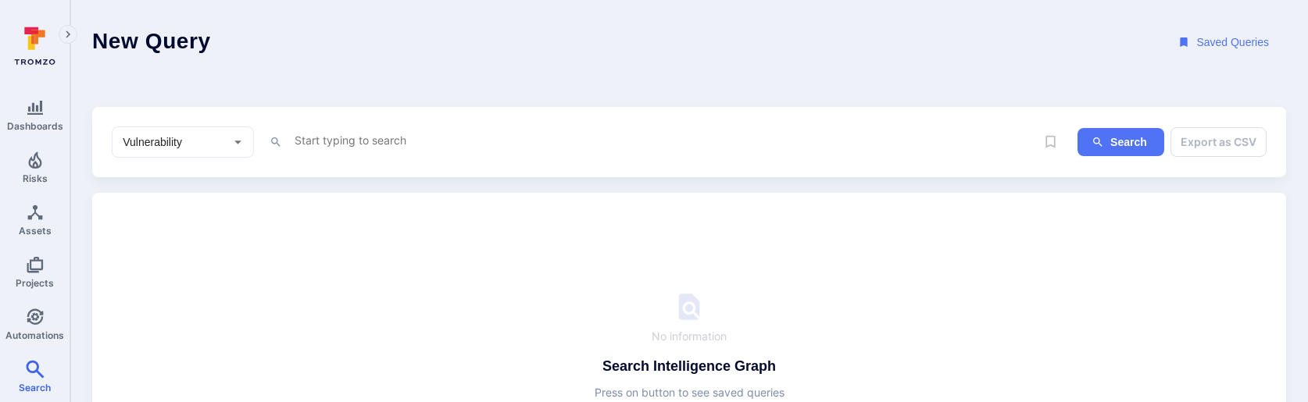
click at [342, 133] on textarea "Intelligence Graph search area" at bounding box center [664, 140] width 742 height 20
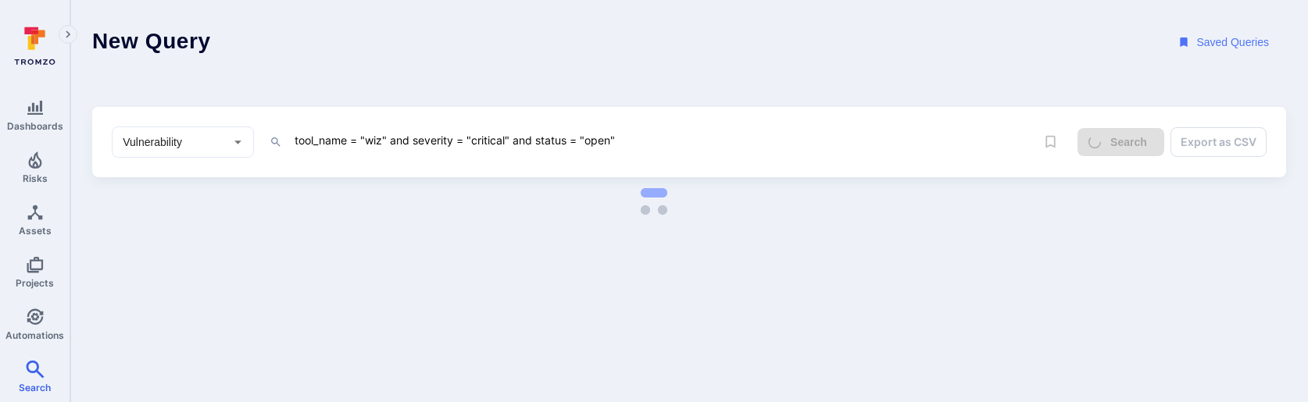
type textarea "tool_name = "wiz" and severity = "critical" and status = "open""
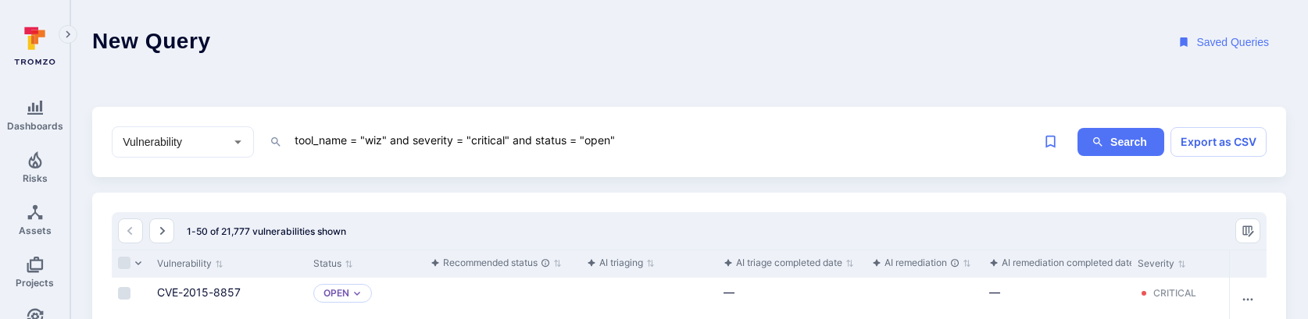
click at [454, 134] on textarea "tool_name = "wiz" and severity = "critical" and status = "open"" at bounding box center [664, 140] width 742 height 20
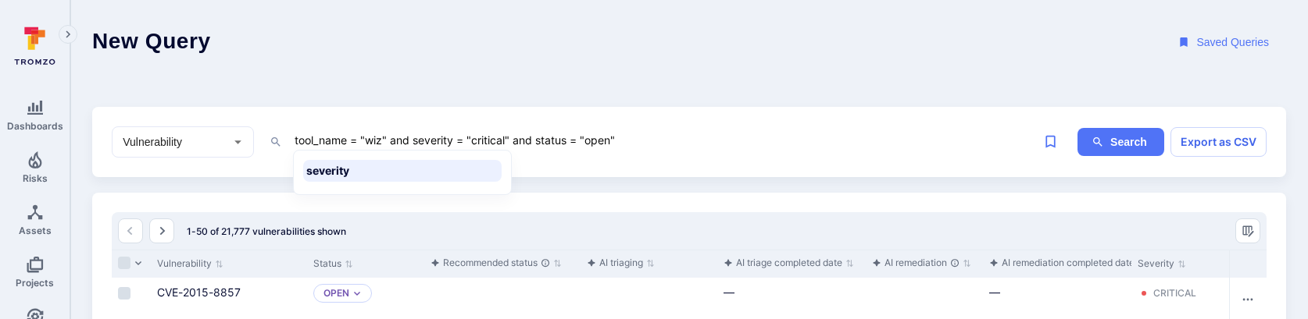
click at [454, 134] on textarea "tool_name = "wiz" and severity = "critical" and status = "open"" at bounding box center [664, 140] width 742 height 20
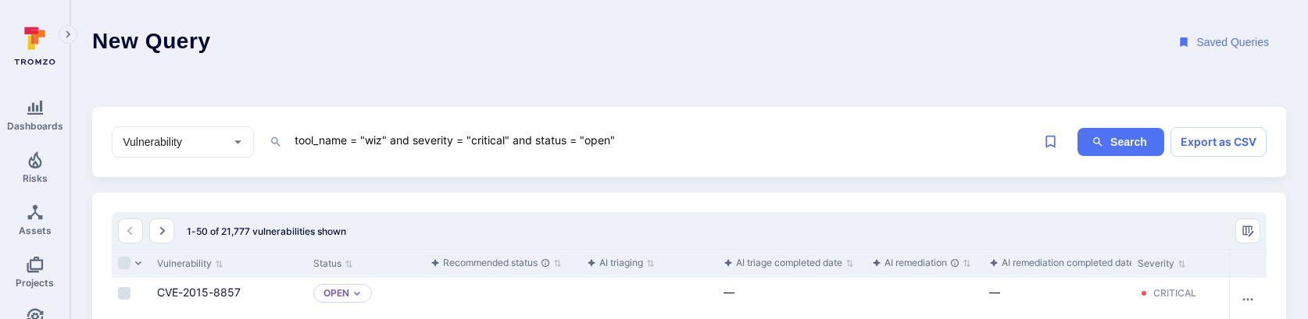
click at [454, 134] on textarea "tool_name = "wiz" and severity = "critical" and status = "open"" at bounding box center [664, 140] width 742 height 20
click at [646, 78] on header "New Query Saved Queries" at bounding box center [688, 42] width 1237 height 85
click at [680, 130] on textarea "tool_name = "wiz" and severity = "critical" and status = "open"" at bounding box center [664, 140] width 742 height 20
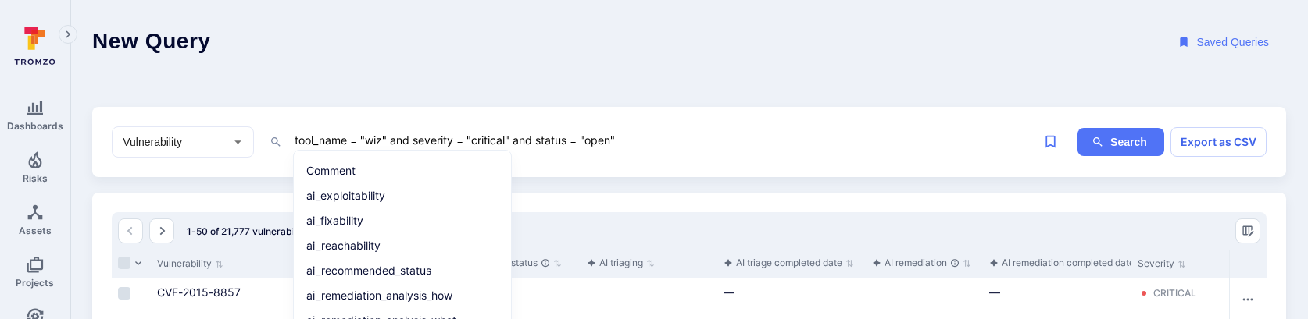
click at [676, 135] on textarea "tool_name = "wiz" and severity = "critical" and status = "open"" at bounding box center [664, 140] width 742 height 20
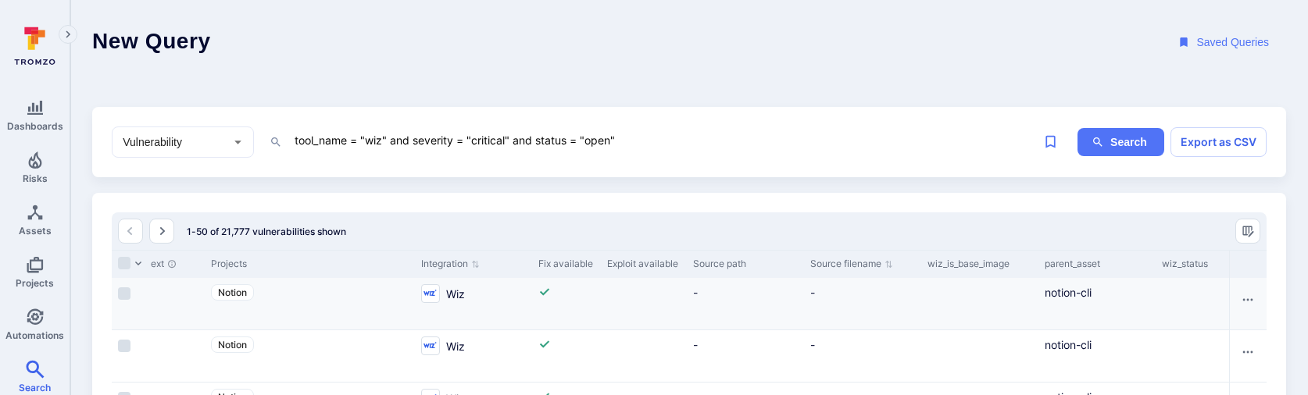
scroll to position [0, 1709]
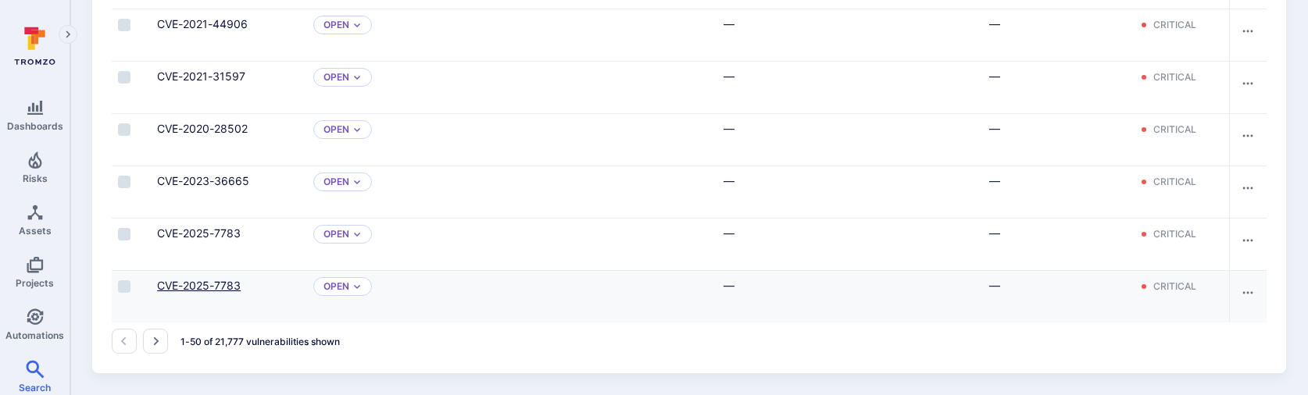
click at [217, 283] on link "CVE-2025-7783" at bounding box center [199, 285] width 84 height 13
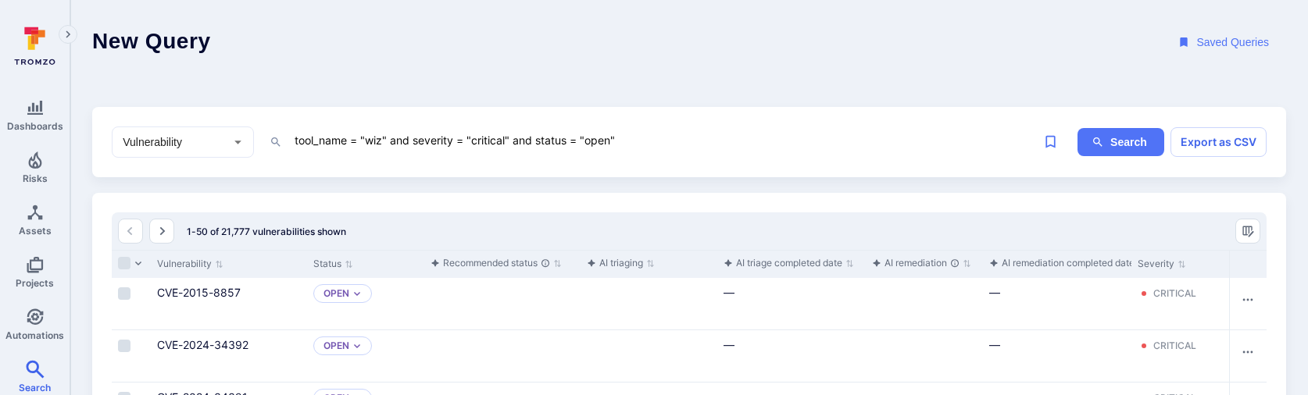
click at [675, 137] on textarea "tool_name = "wiz" and severity = "critical" and status = "open"" at bounding box center [664, 140] width 742 height 20
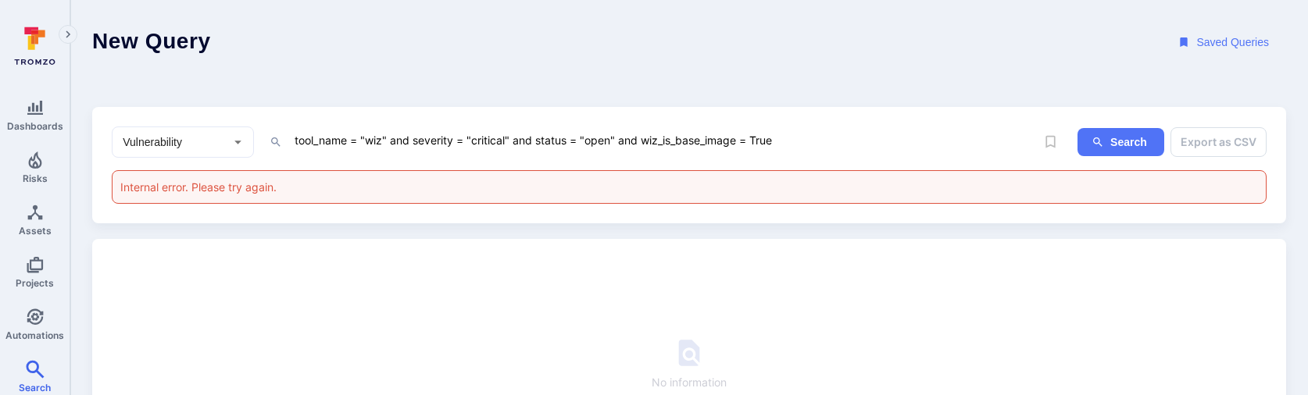
type textarea "tool_name = "wiz" and severity = "critical" and status = "open" and wiz_is_base…"
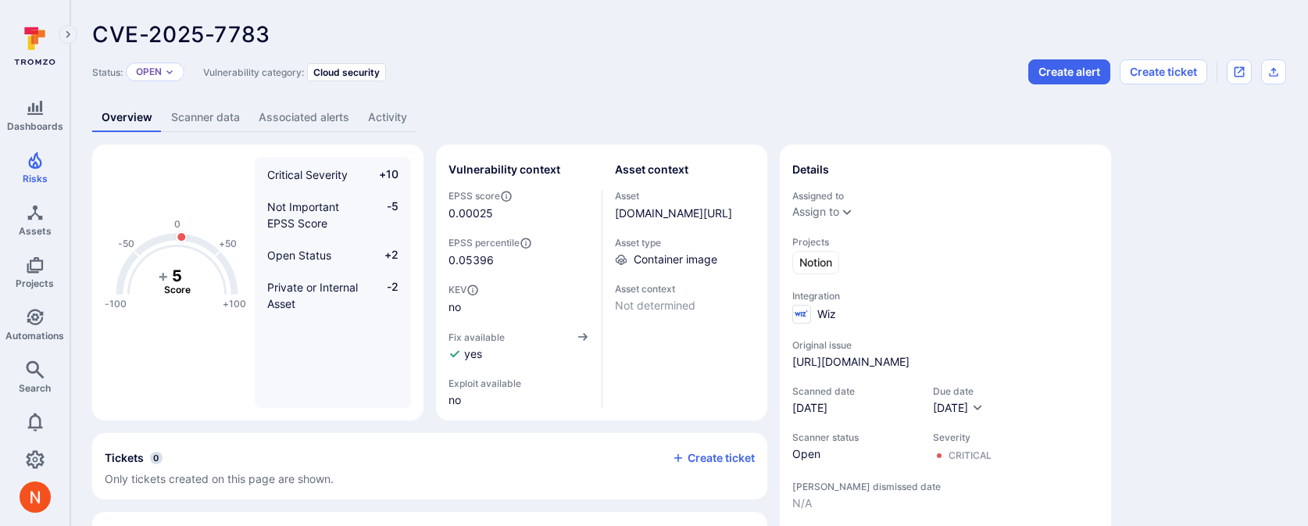
click at [230, 115] on link "Scanner data" at bounding box center [205, 117] width 87 height 29
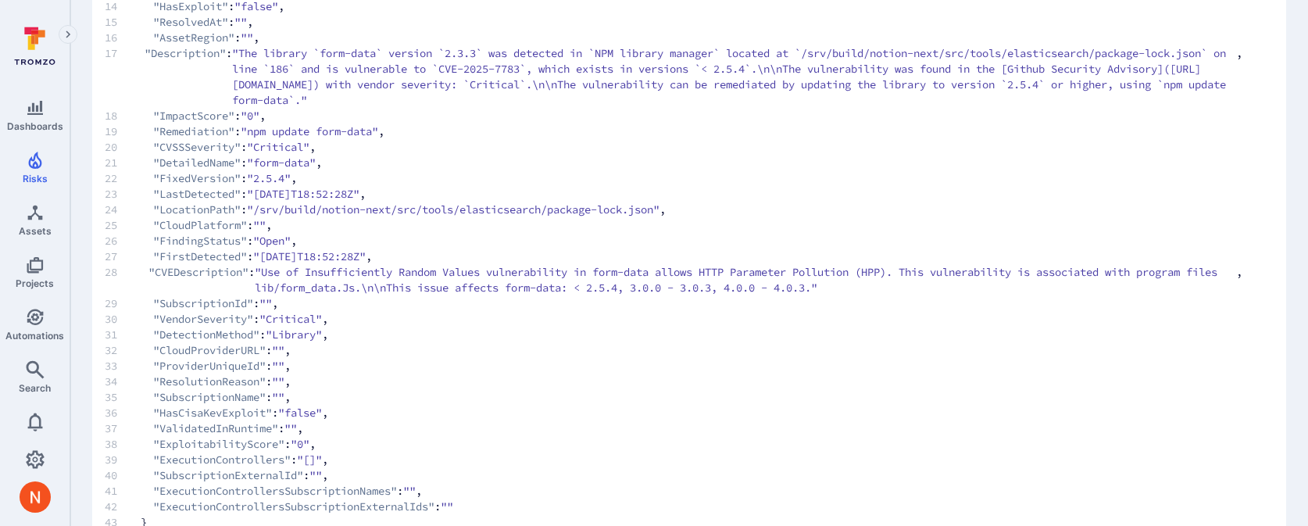
scroll to position [400, 0]
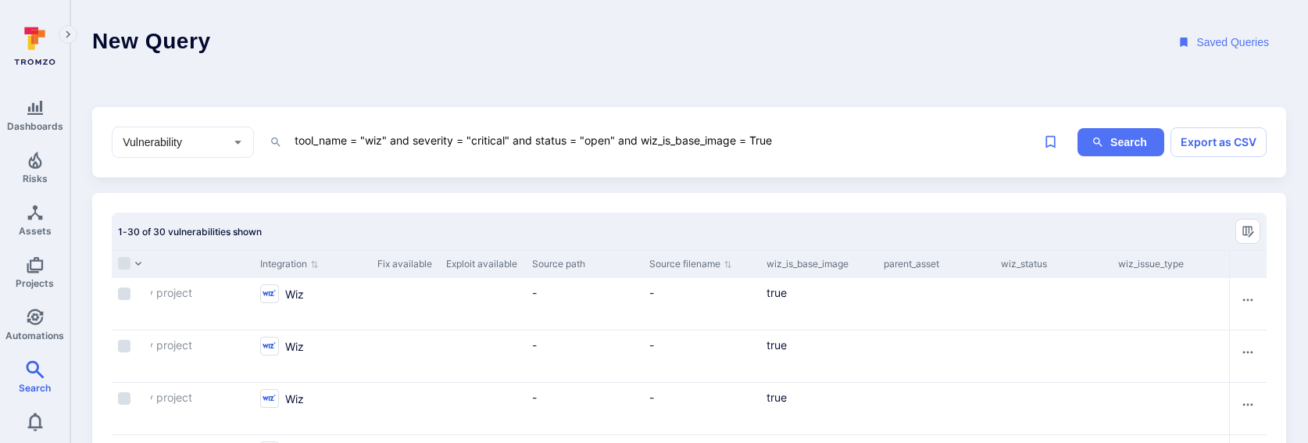
drag, startPoint x: 416, startPoint y: 137, endPoint x: 533, endPoint y: 137, distance: 117.9
click at [533, 137] on textarea "tool_name = "wiz" and severity = "critical" and status = "open" and wiz_is_base…" at bounding box center [664, 140] width 742 height 20
drag, startPoint x: 519, startPoint y: 134, endPoint x: 890, endPoint y: 134, distance: 371.0
click at [890, 134] on textarea "tool_name = "wiz" and status = "open" and wiz_is_base_image = True" at bounding box center [664, 140] width 742 height 20
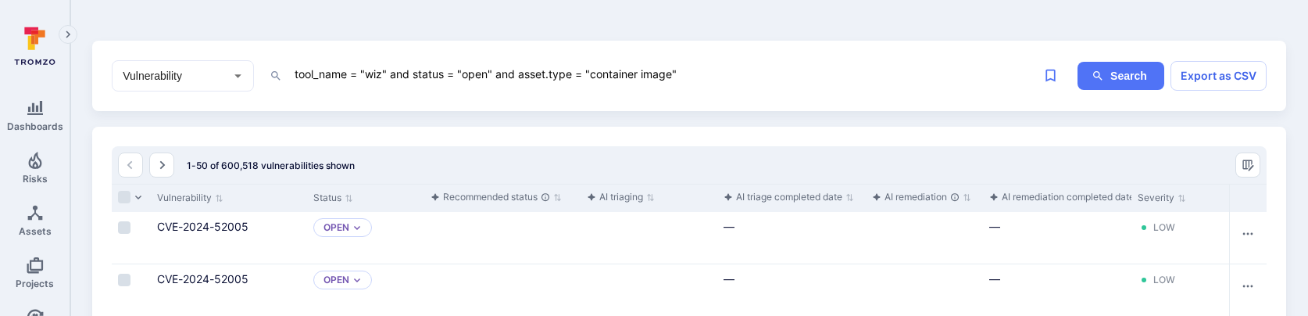
scroll to position [146, 0]
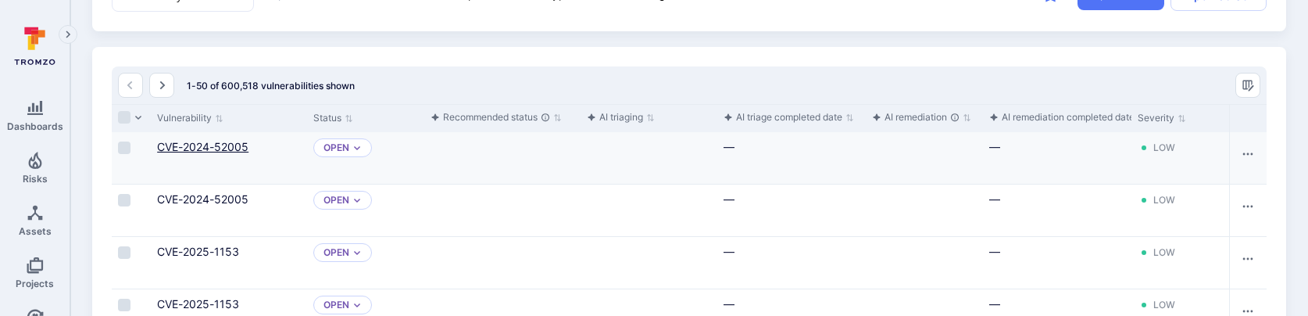
click at [235, 145] on link "CVE-2024-52005" at bounding box center [202, 146] width 91 height 13
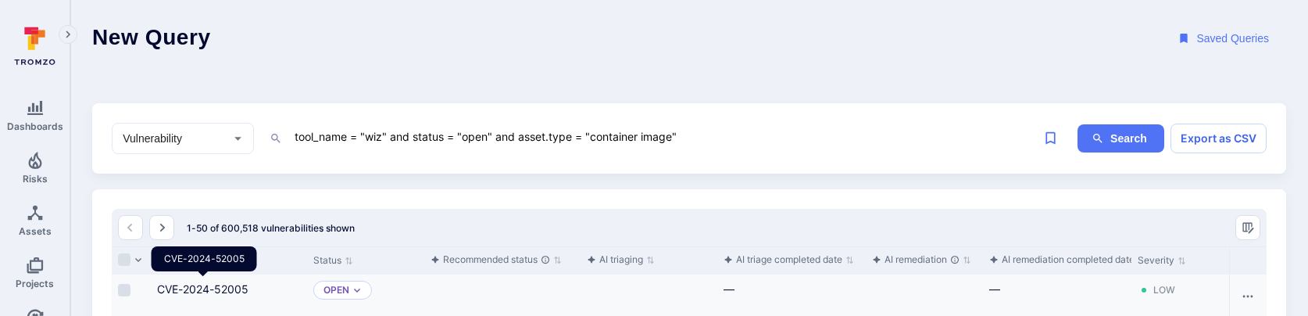
scroll to position [0, 0]
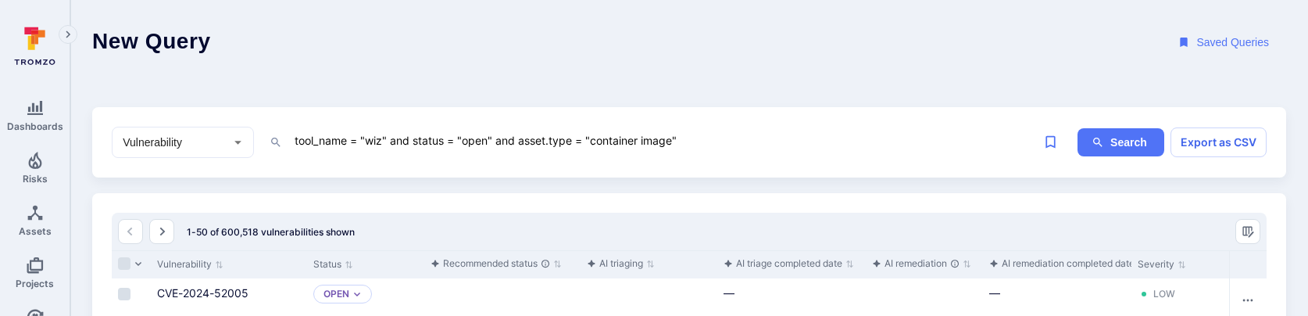
click at [480, 140] on textarea "tool_name = "wiz" and status = "open" and asset.type = "container image"" at bounding box center [664, 140] width 742 height 20
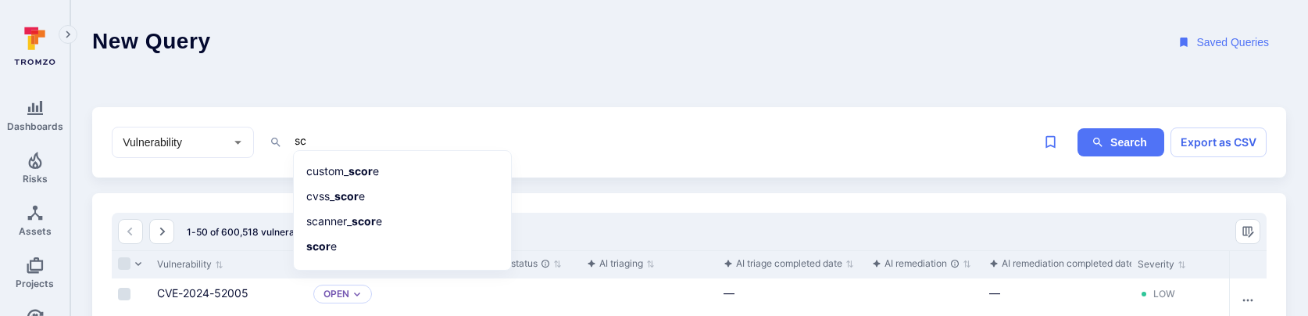
type textarea "s"
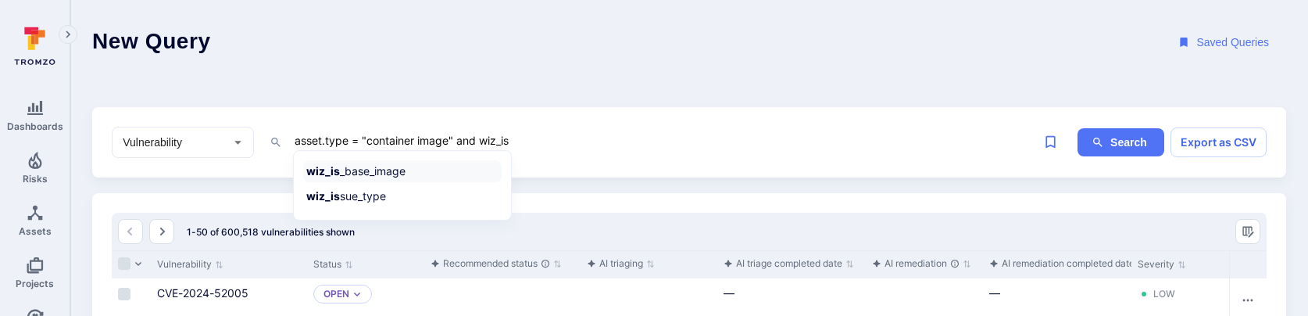
click at [438, 165] on li "wiz_is _base_image" at bounding box center [402, 171] width 198 height 22
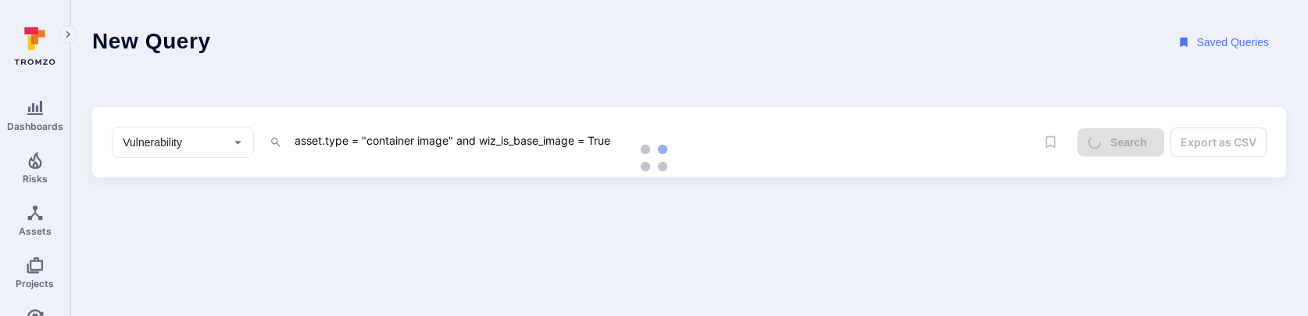
type textarea "asset.type = "container image" and wiz_is_base_image = True"
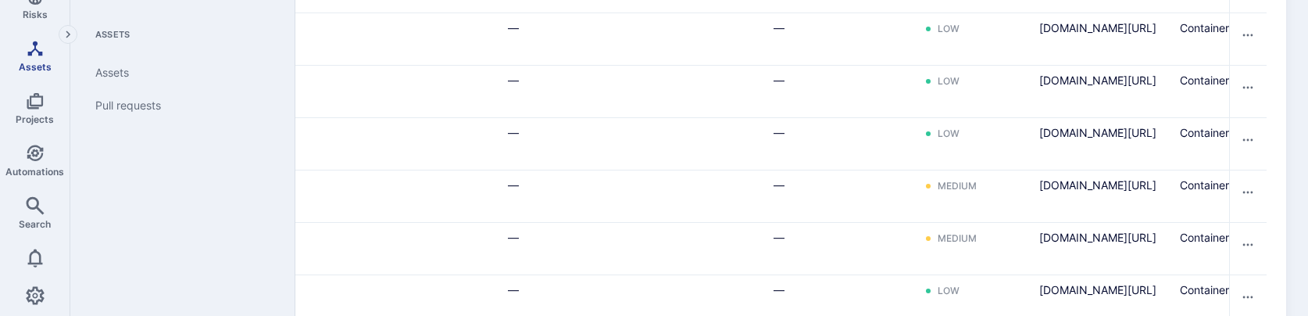
scroll to position [194, 0]
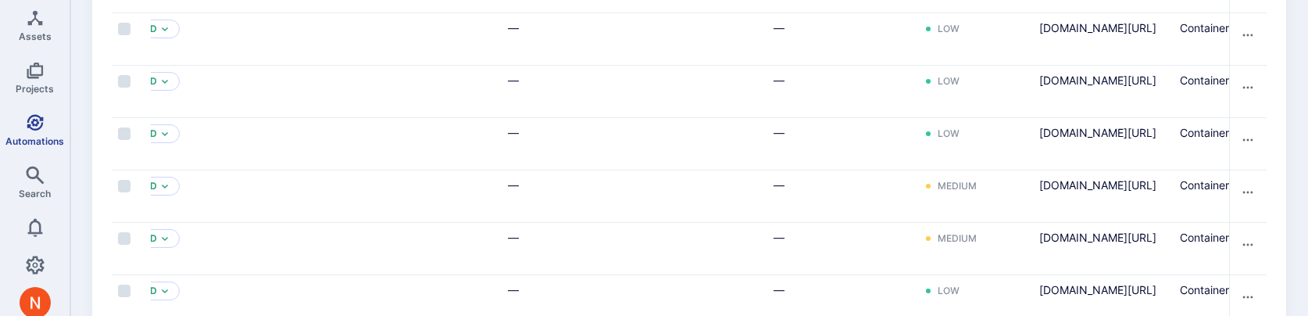
click at [43, 138] on span "Automations" at bounding box center [34, 141] width 59 height 12
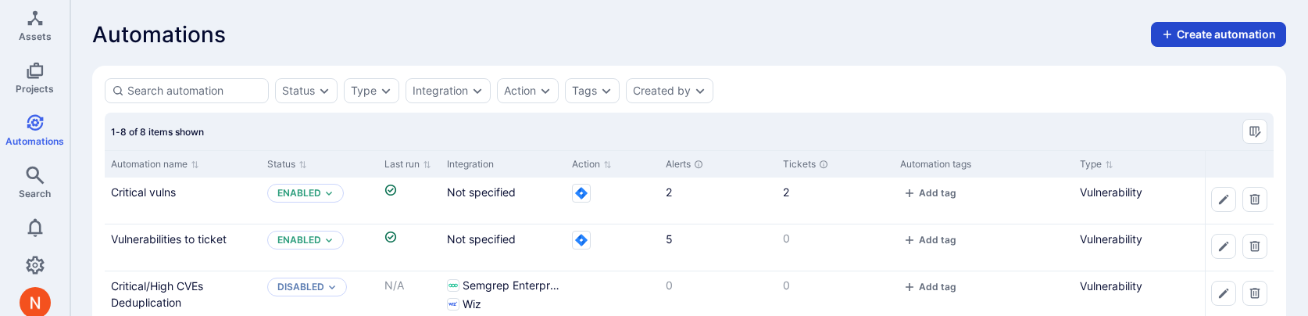
click at [1188, 39] on button "Create automation" at bounding box center [1218, 34] width 135 height 25
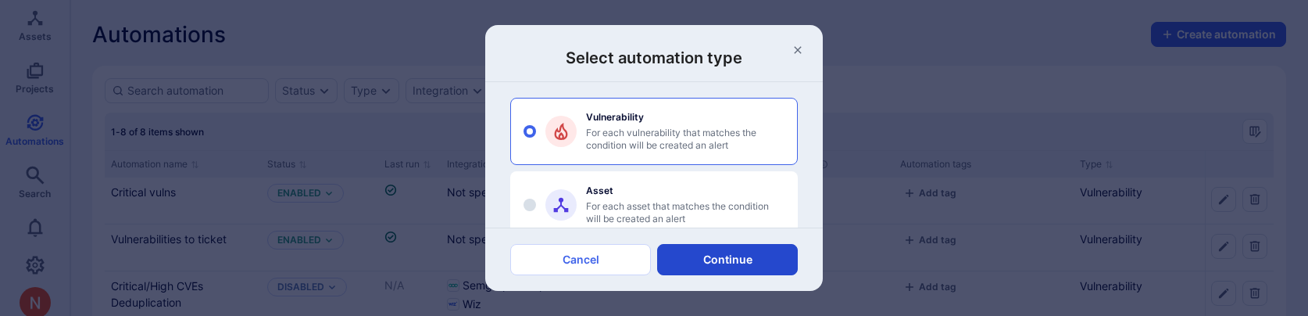
click at [762, 264] on button "Continue" at bounding box center [727, 259] width 141 height 31
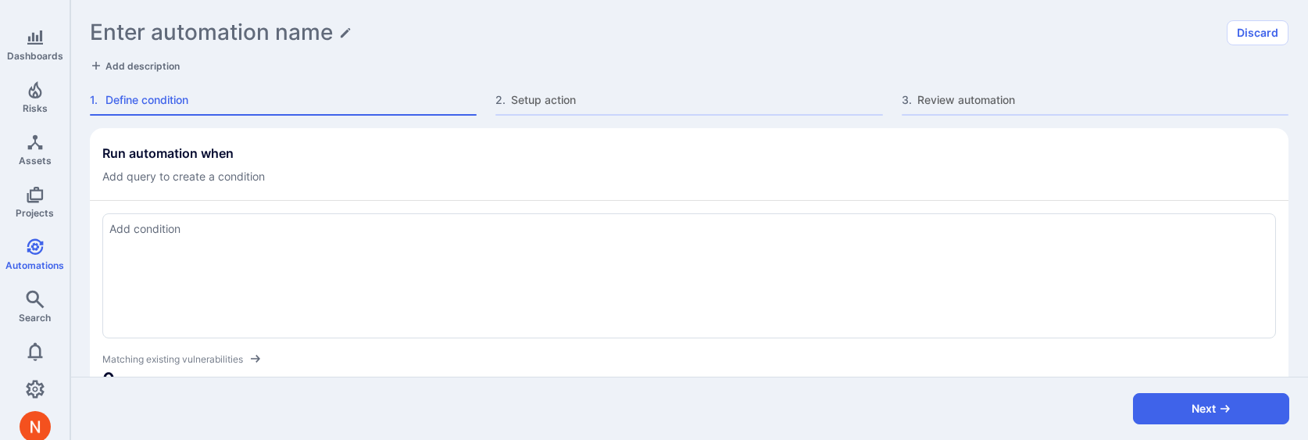
scroll to position [70, 0]
click at [26, 252] on icon "Automations" at bounding box center [35, 246] width 19 height 19
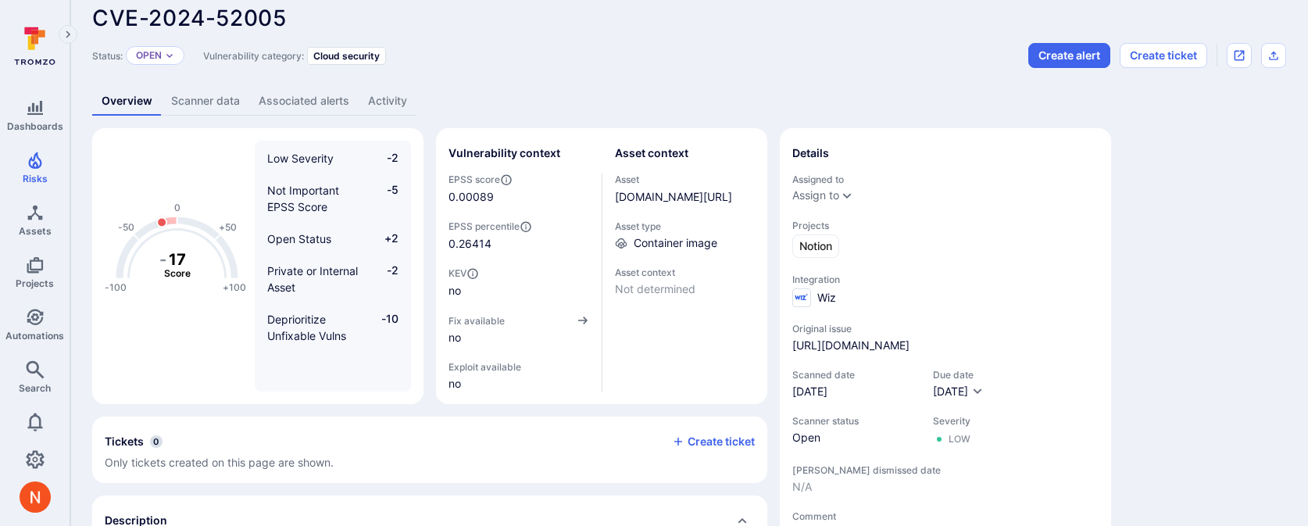
scroll to position [12, 0]
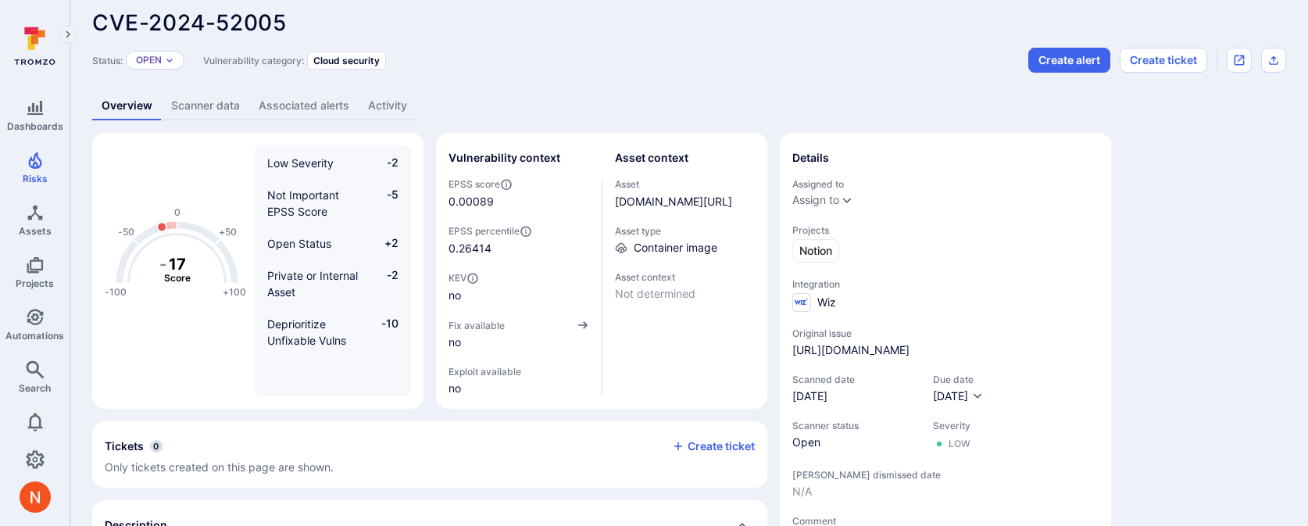
click at [203, 95] on link "Scanner data" at bounding box center [205, 105] width 87 height 29
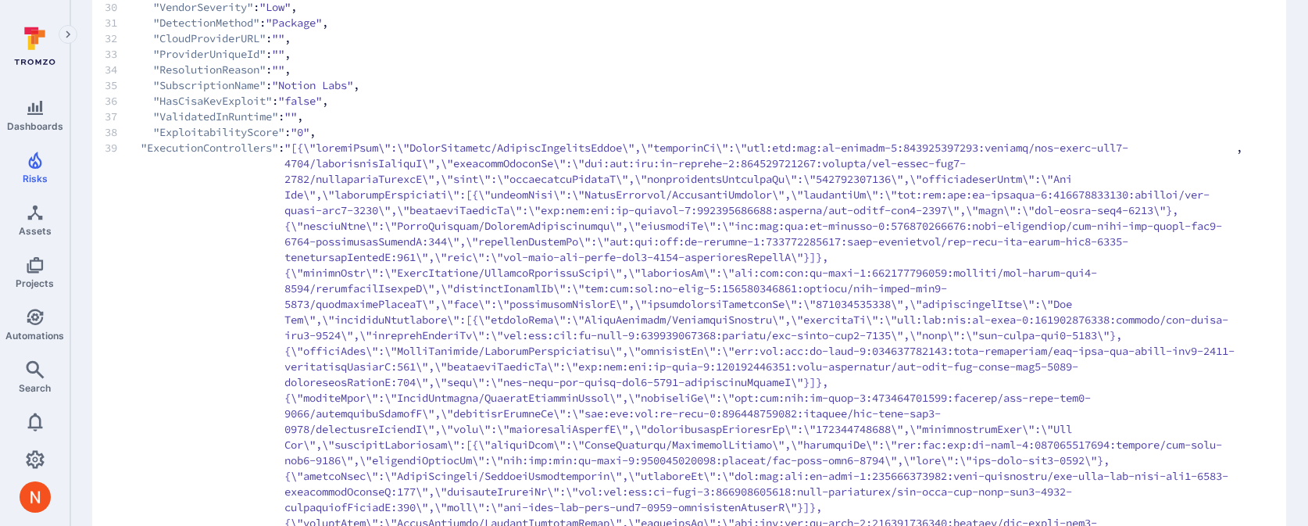
scroll to position [723, 0]
click at [835, 74] on span "34 "ResolutionReason" : "" ," at bounding box center [673, 67] width 1137 height 16
